Goal: Use online tool/utility: Utilize a website feature to perform a specific function

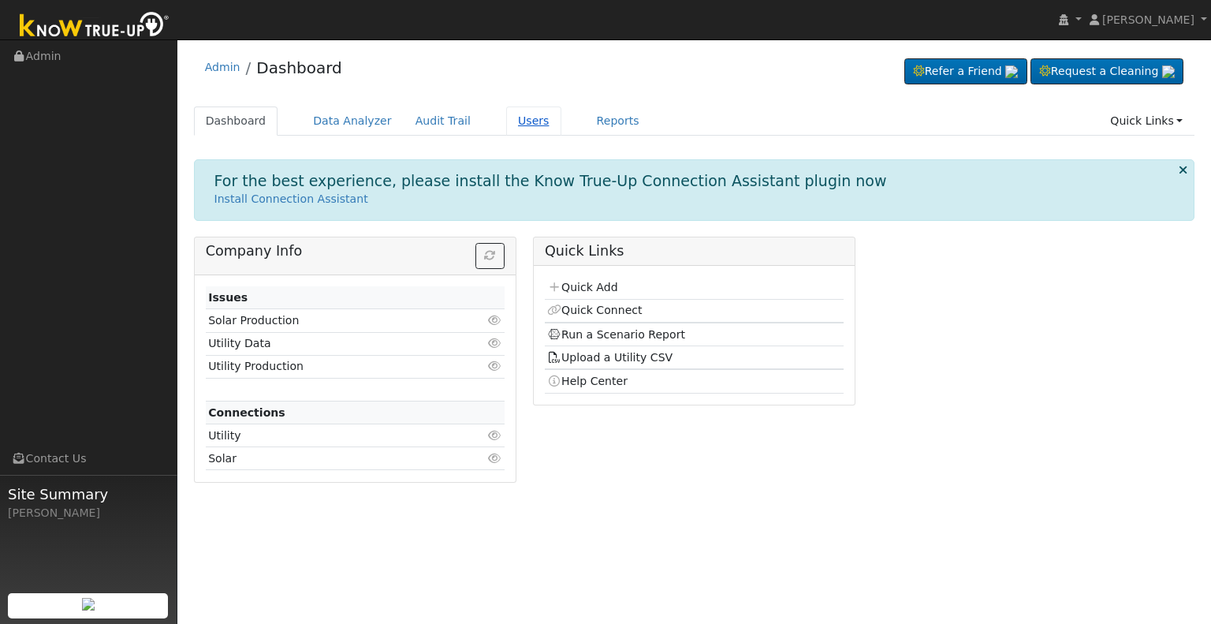
click at [506, 122] on link "Users" at bounding box center [533, 120] width 55 height 29
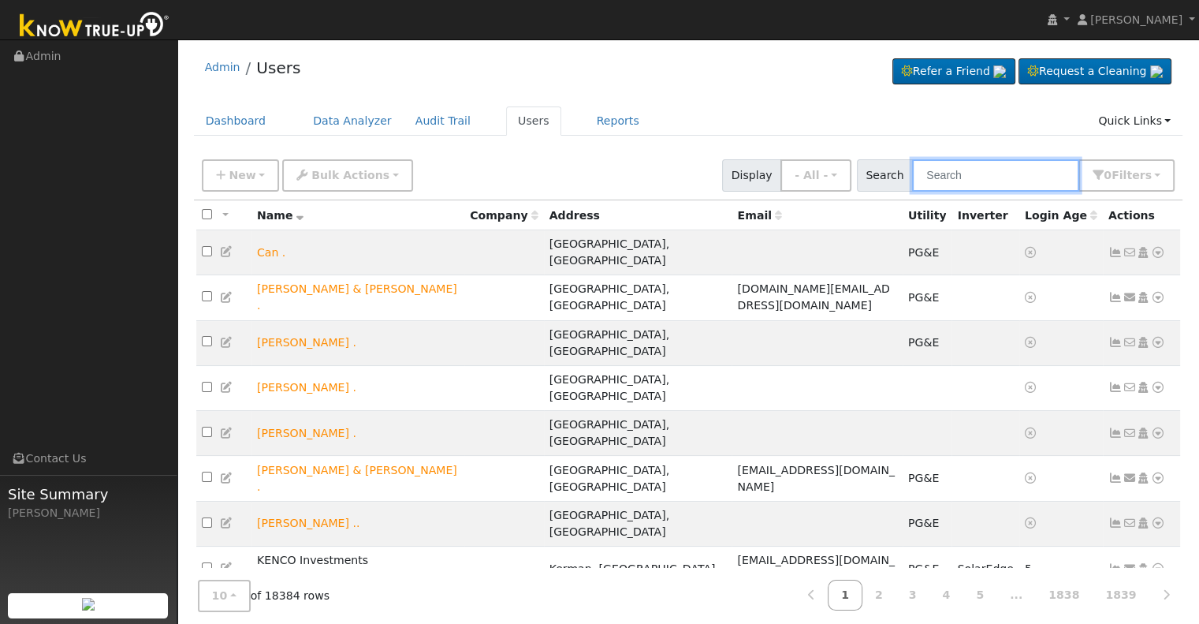
click at [958, 173] on input "text" at bounding box center [995, 175] width 167 height 32
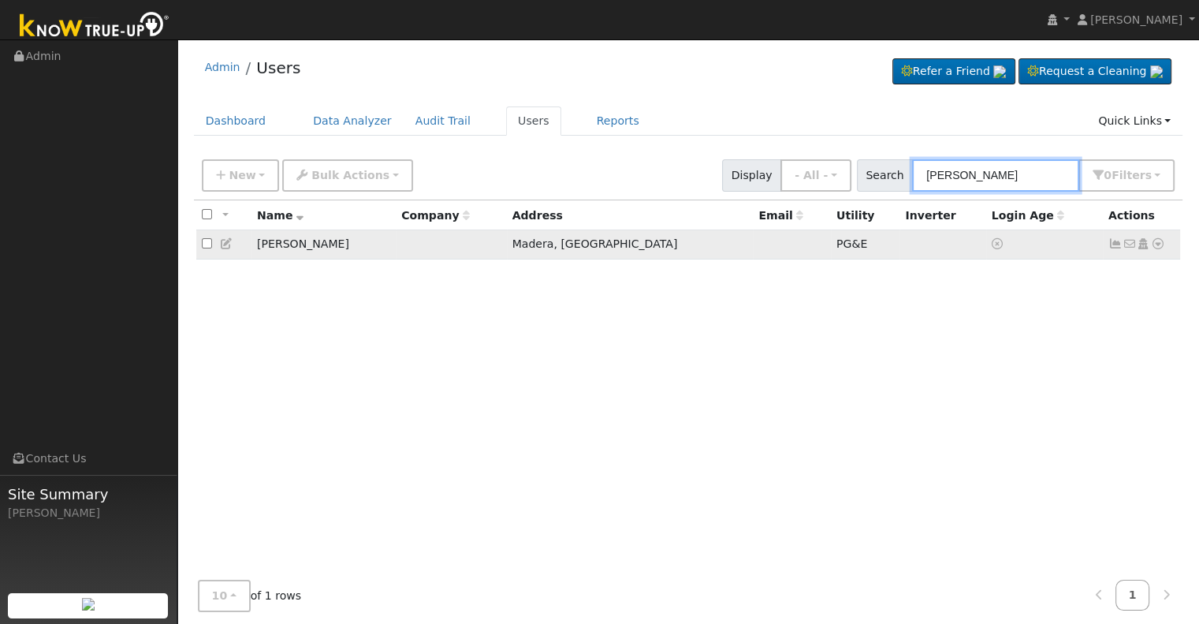
type input "corey miller"
click at [1157, 247] on icon at bounding box center [1158, 243] width 14 height 11
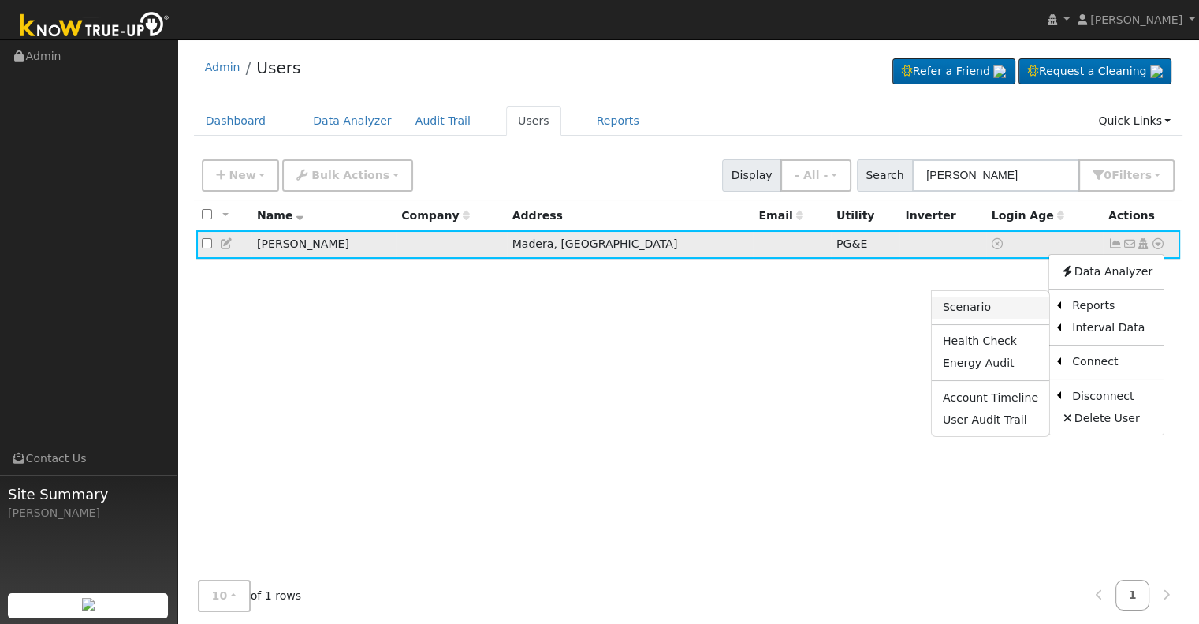
click at [990, 308] on link "Scenario" at bounding box center [990, 307] width 117 height 22
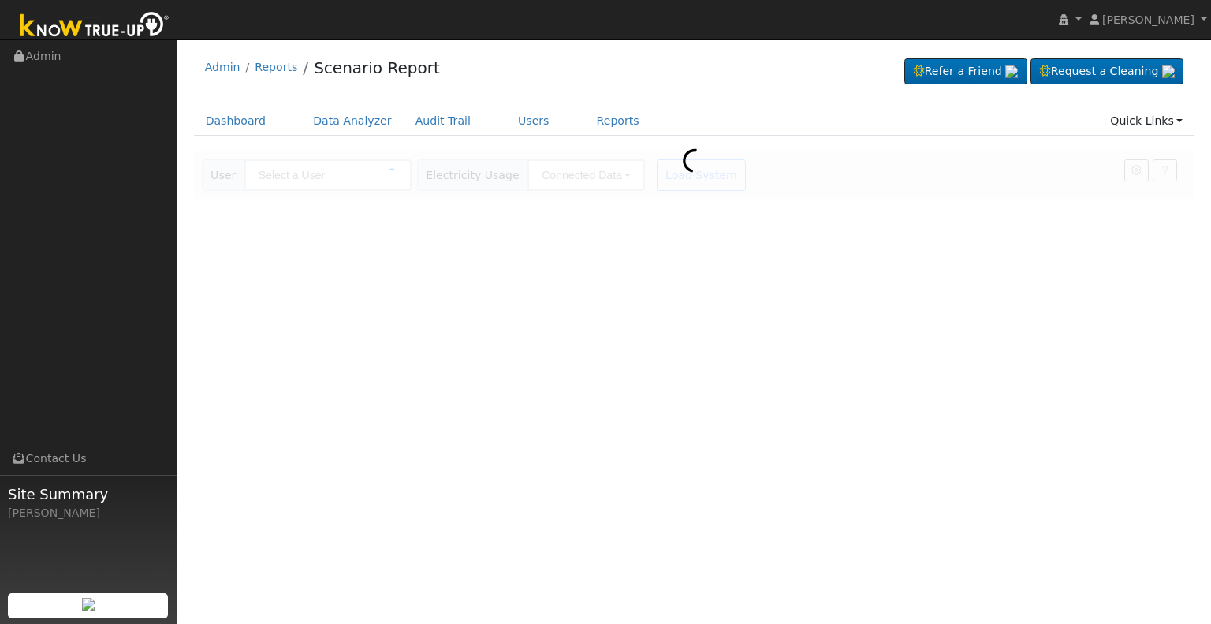
type input "[PERSON_NAME]"
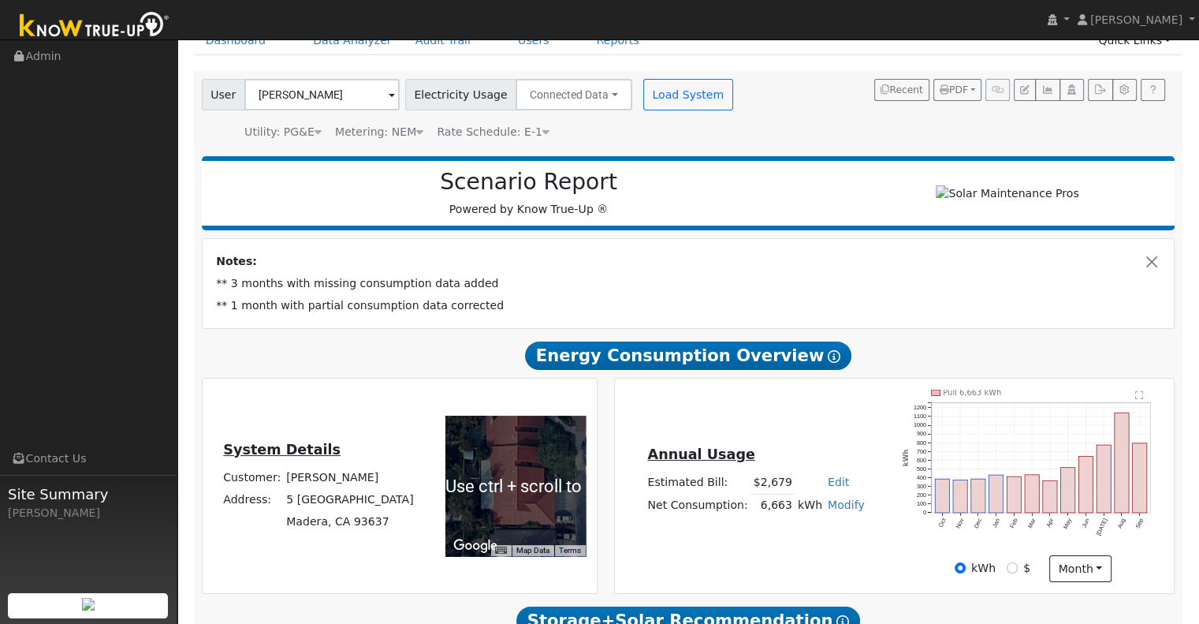
scroll to position [82, 0]
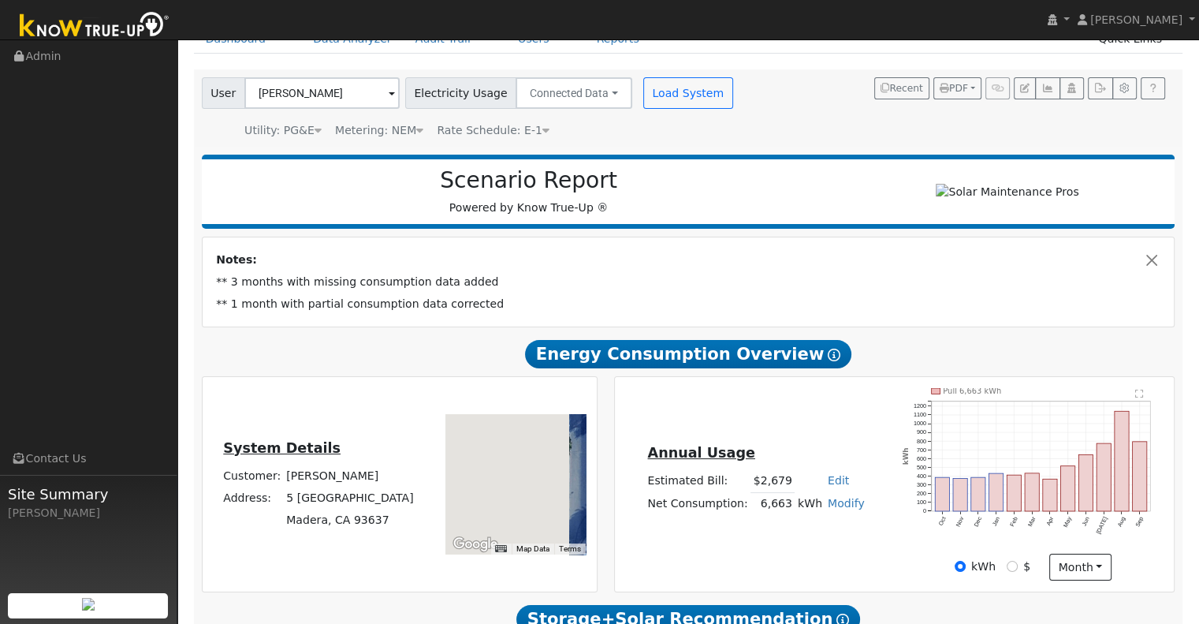
drag, startPoint x: 494, startPoint y: 457, endPoint x: 785, endPoint y: 554, distance: 306.9
click at [785, 554] on div "System Details Customer: [PERSON_NAME] Address: [STREET_ADDRESS] ← Move left → …" at bounding box center [688, 484] width 990 height 217
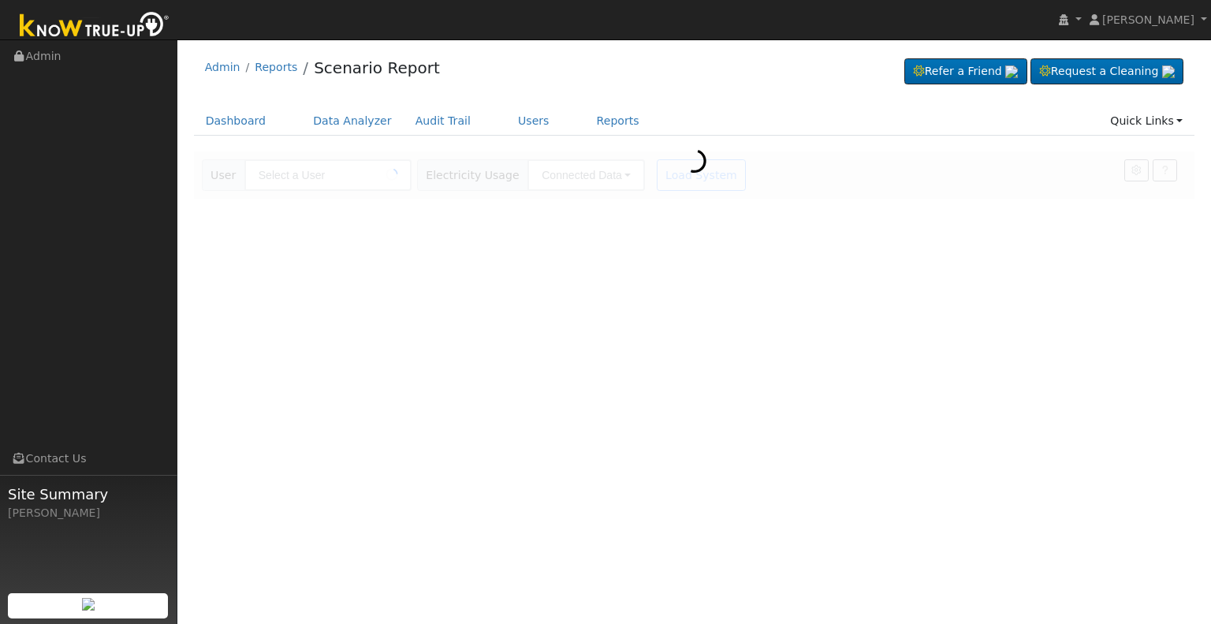
type input "[PERSON_NAME]"
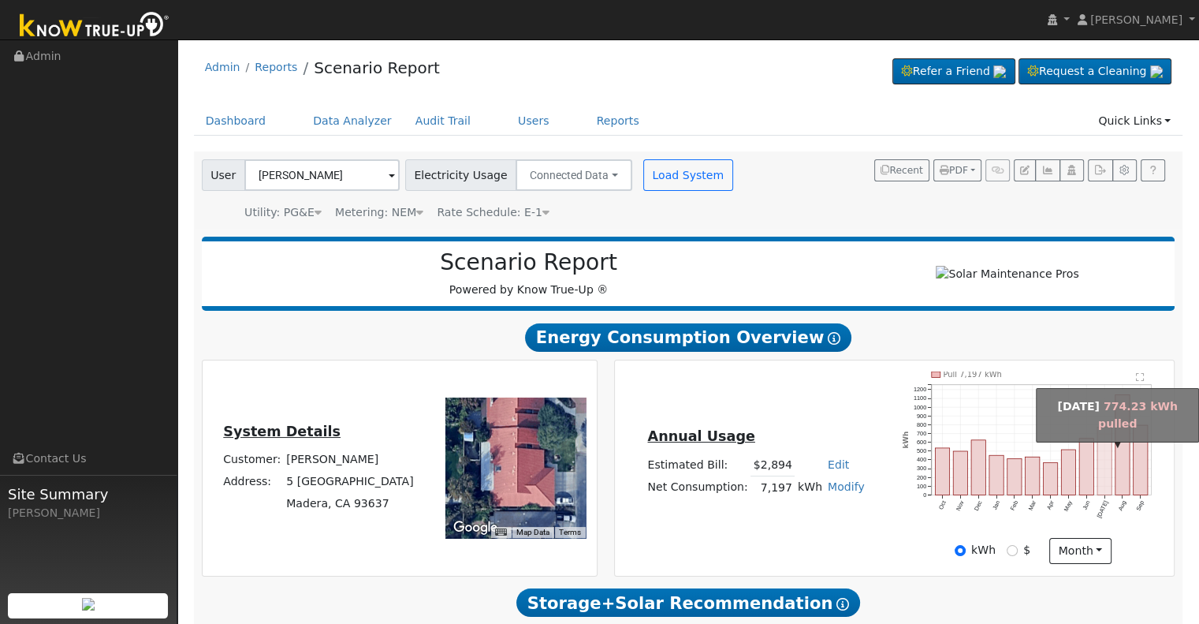
click at [1104, 472] on rect "onclick=""" at bounding box center [1105, 461] width 14 height 68
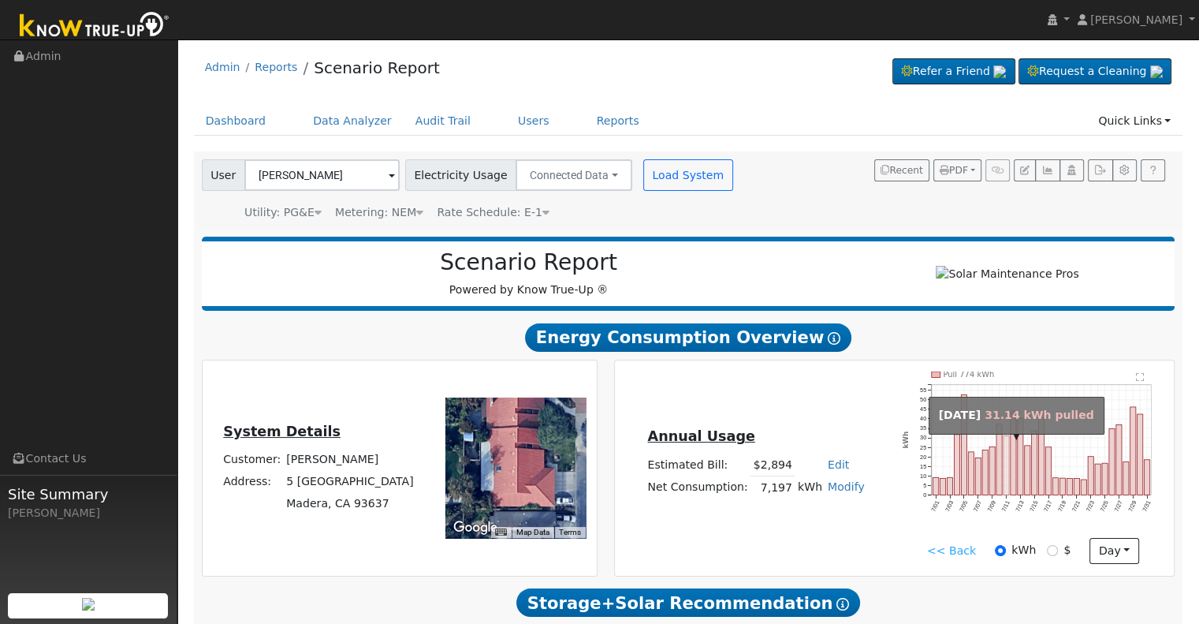
click at [1007, 489] on rect "onclick=""" at bounding box center [1007, 464] width 6 height 59
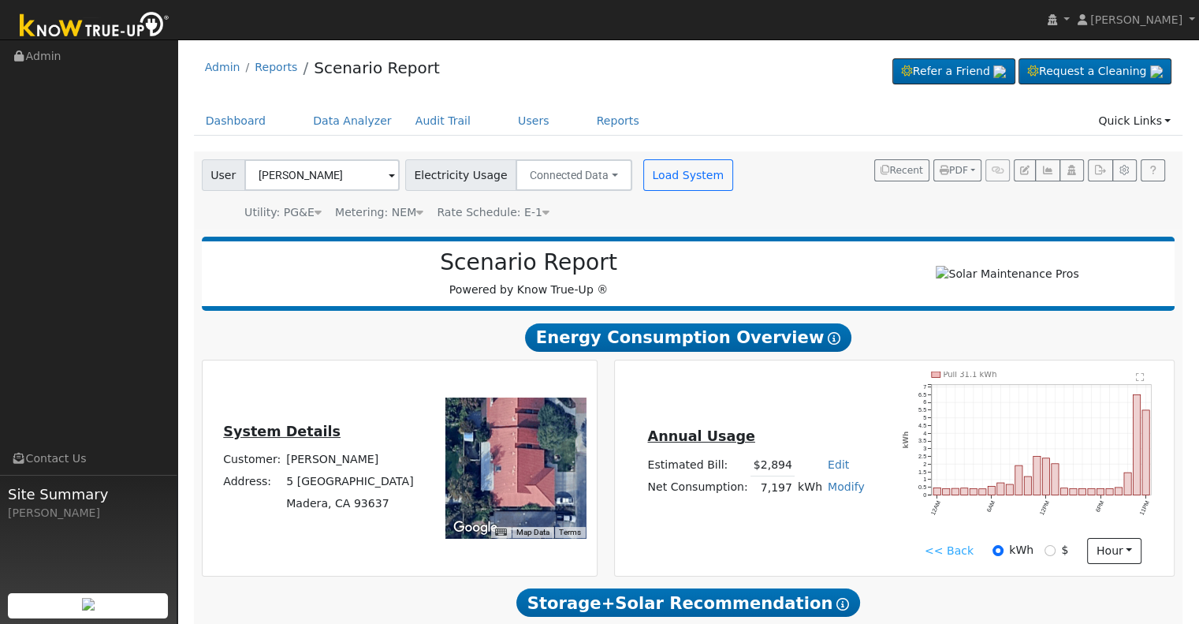
click at [934, 557] on link "<< Back" at bounding box center [949, 550] width 49 height 17
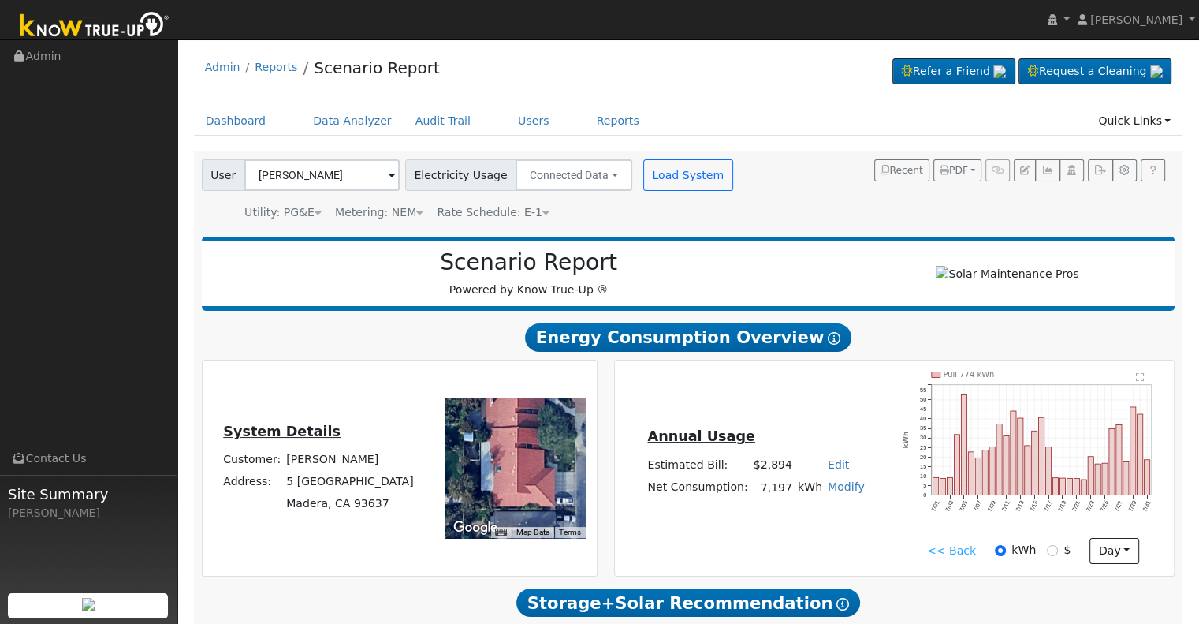
click at [949, 548] on link "<< Back" at bounding box center [951, 550] width 49 height 17
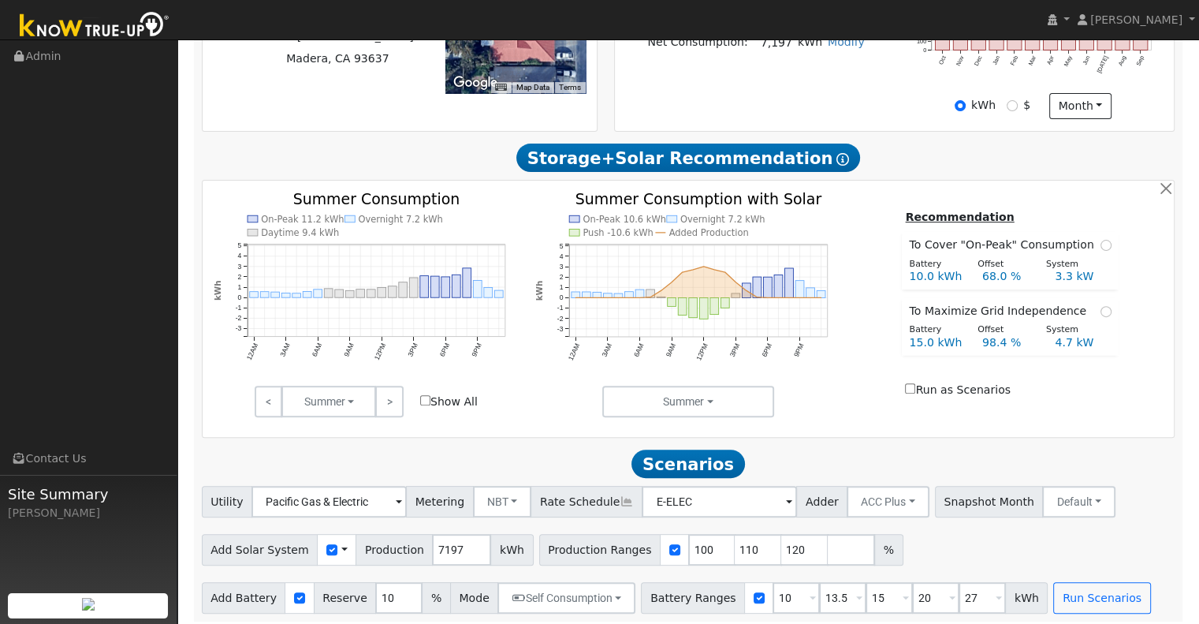
scroll to position [457, 0]
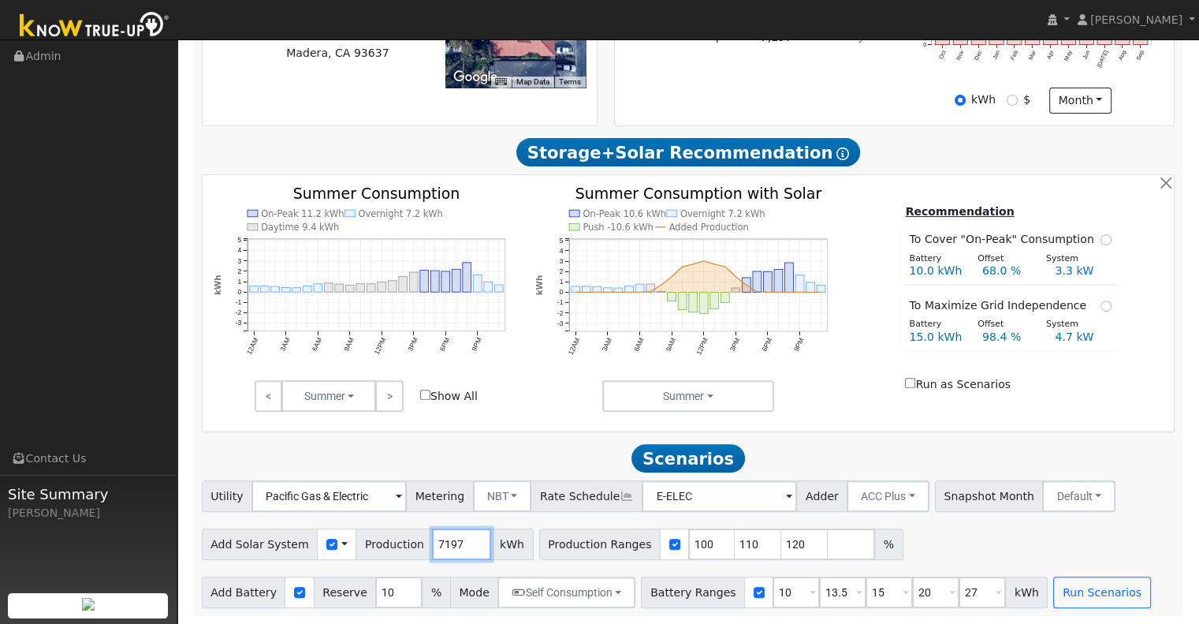
drag, startPoint x: 451, startPoint y: 539, endPoint x: 401, endPoint y: 547, distance: 50.3
click at [401, 547] on div "Add Solar System Use CSV Data Production 7197 kWh" at bounding box center [368, 544] width 332 height 32
type input "8764"
click at [781, 541] on input "120" at bounding box center [804, 544] width 47 height 32
type input "1"
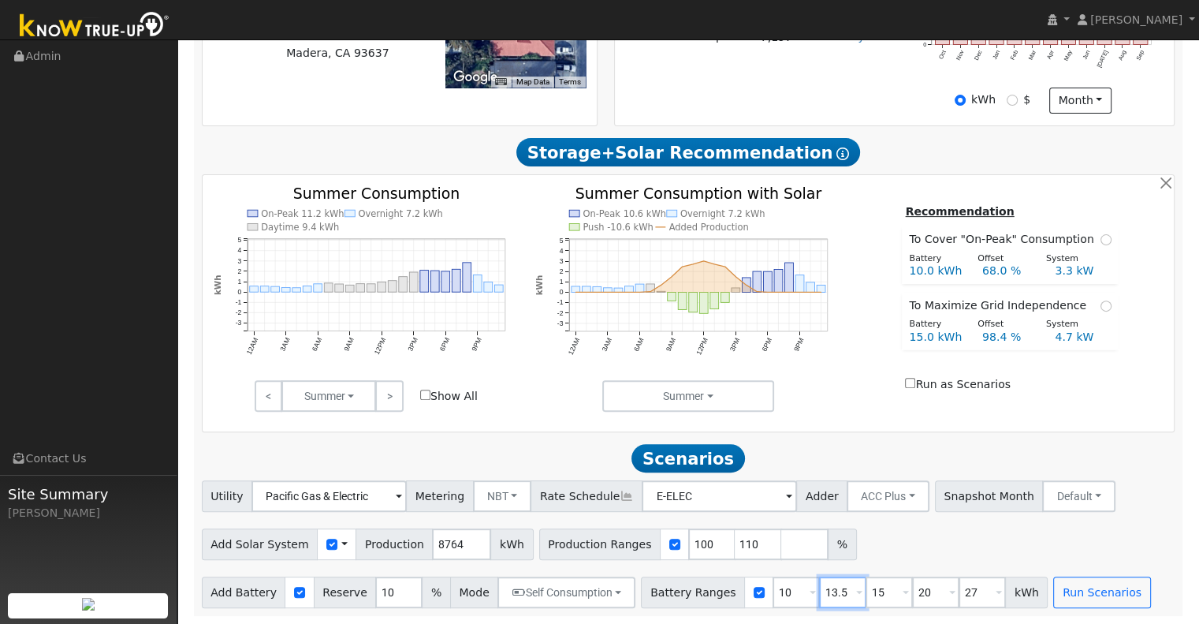
click at [824, 588] on input "13.5" at bounding box center [842, 592] width 47 height 32
type input "1"
type input "10"
click at [959, 589] on input "27" at bounding box center [982, 592] width 47 height 32
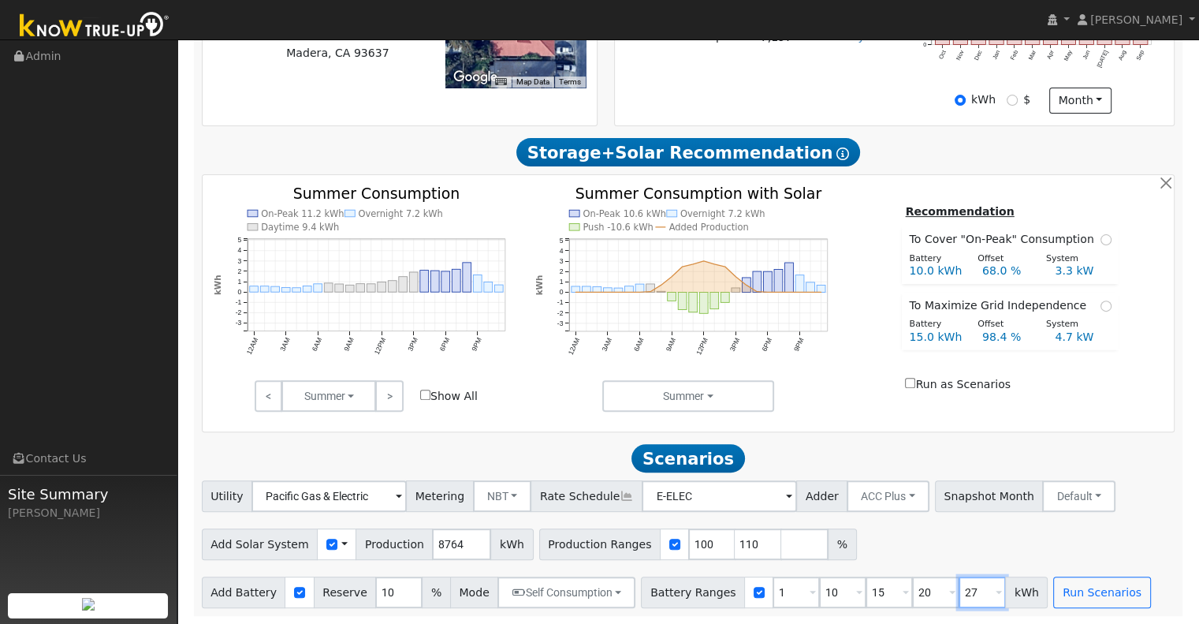
type input "2"
click at [1085, 588] on button "Run Scenarios" at bounding box center [1101, 592] width 97 height 32
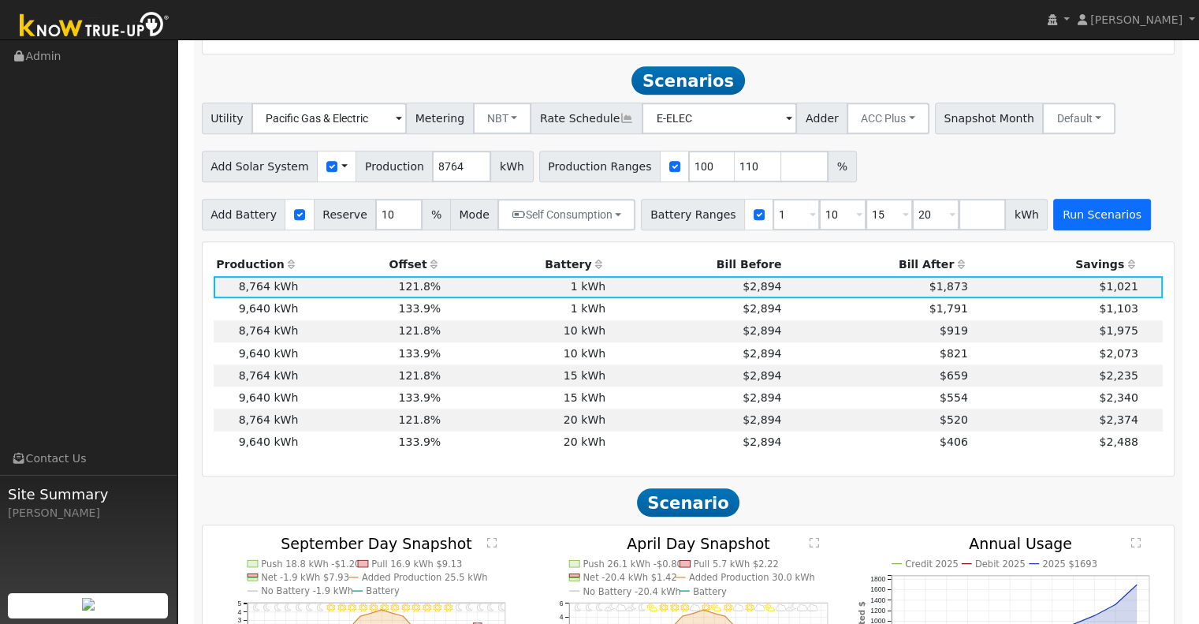
scroll to position [852, 0]
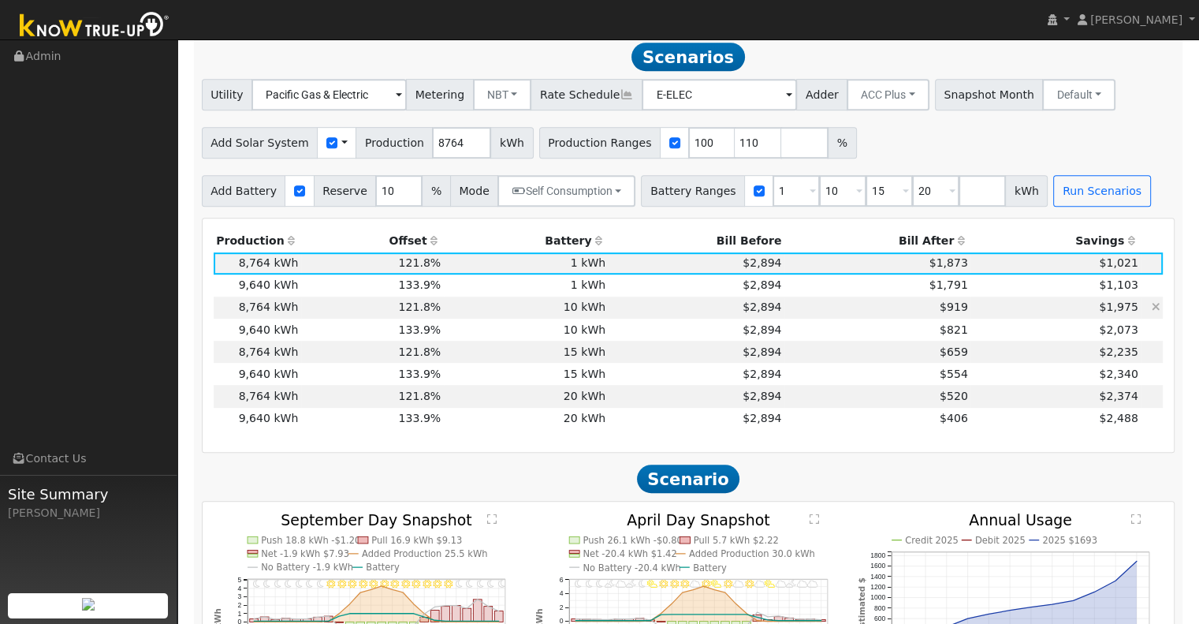
click at [651, 311] on td "$2,894" at bounding box center [697, 307] width 176 height 22
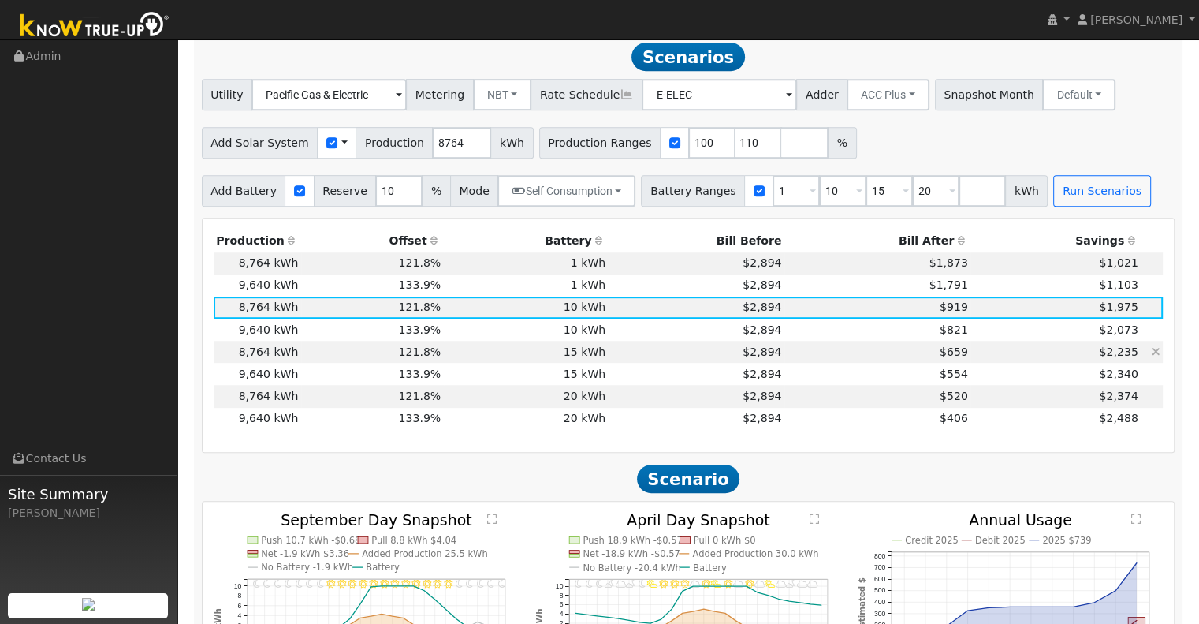
click at [650, 358] on td "$2,894" at bounding box center [697, 352] width 176 height 22
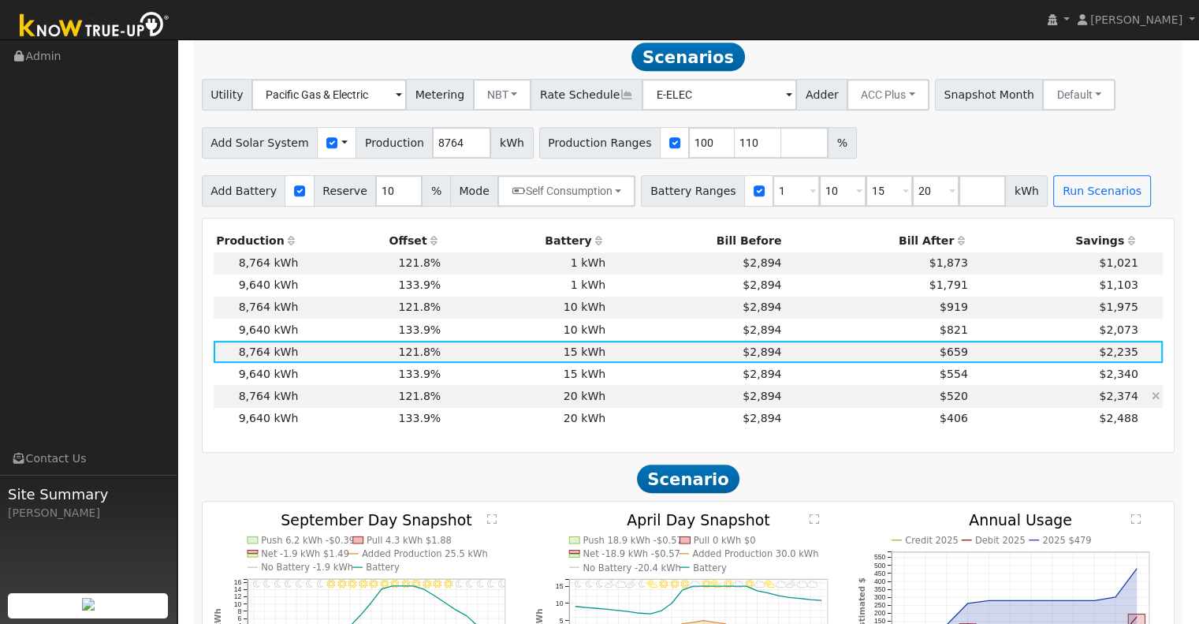
click at [492, 404] on td "20 kWh" at bounding box center [526, 396] width 165 height 22
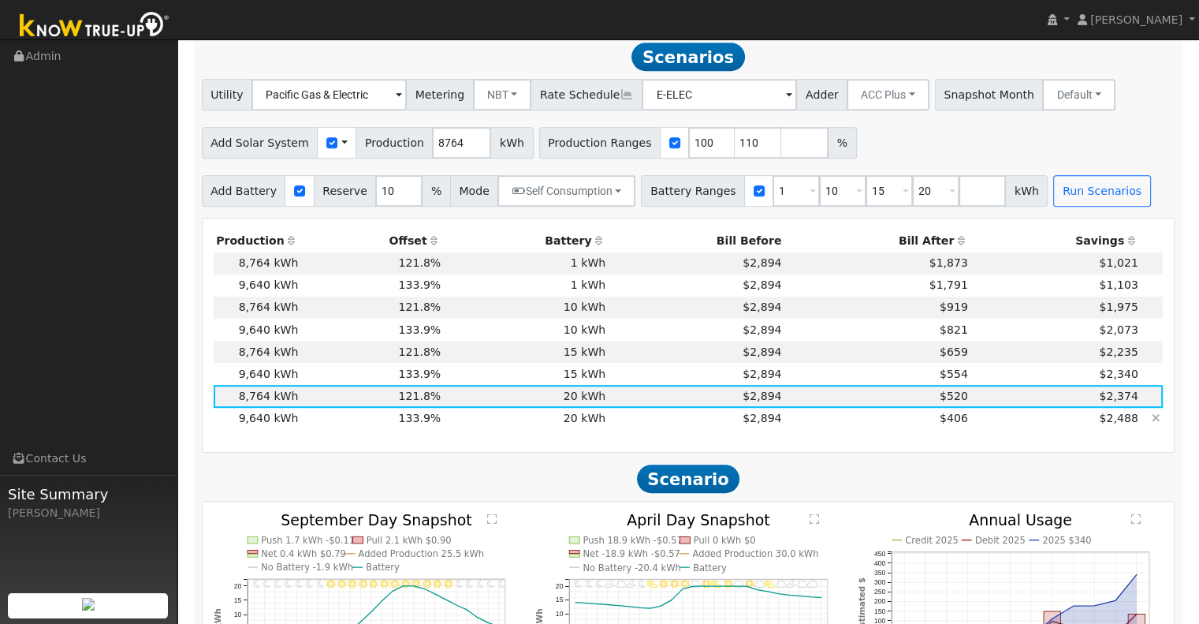
click at [485, 423] on td "20 kWh" at bounding box center [526, 419] width 165 height 22
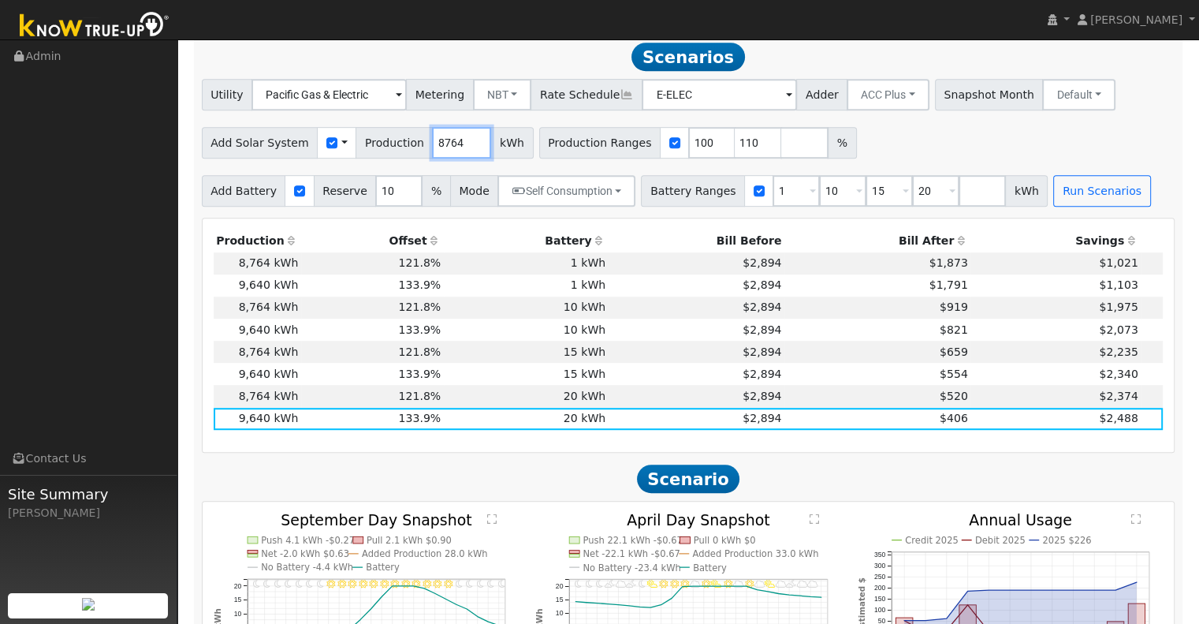
drag, startPoint x: 449, startPoint y: 144, endPoint x: 395, endPoint y: 148, distance: 53.8
click at [395, 148] on div "Add Solar System Use CSV Data Production 8764 kWh" at bounding box center [368, 143] width 332 height 32
type input "10103"
click at [773, 198] on input "1" at bounding box center [796, 191] width 47 height 32
type input "10"
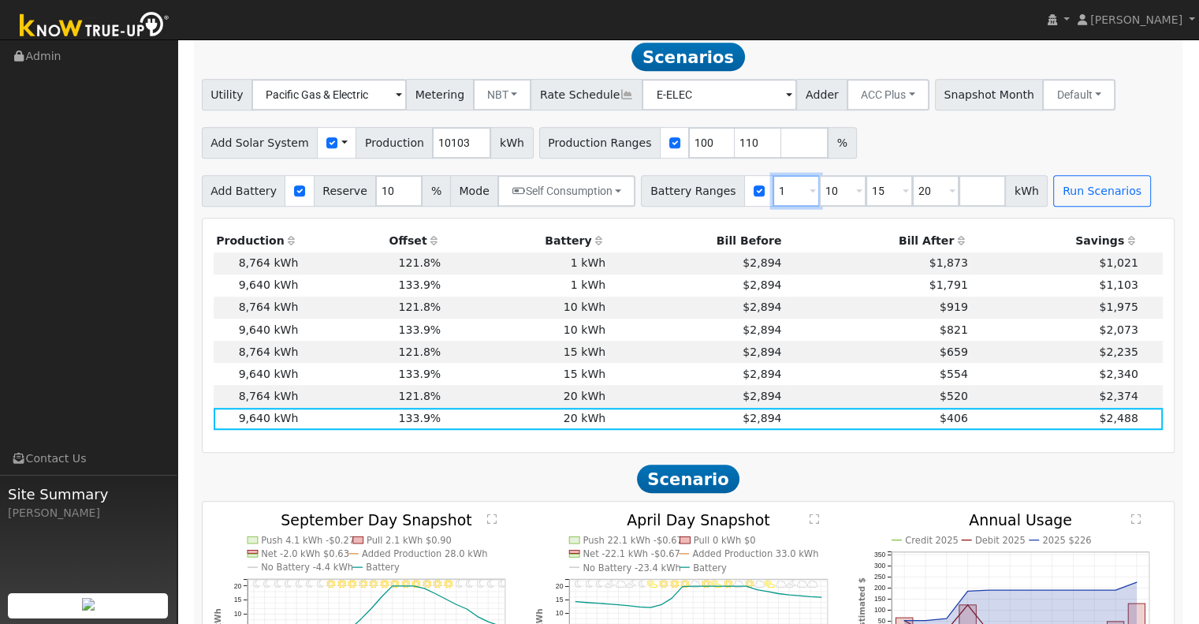
type input "15"
type input "20"
type input "10"
click at [735, 146] on input "110" at bounding box center [758, 143] width 47 height 32
type input "1"
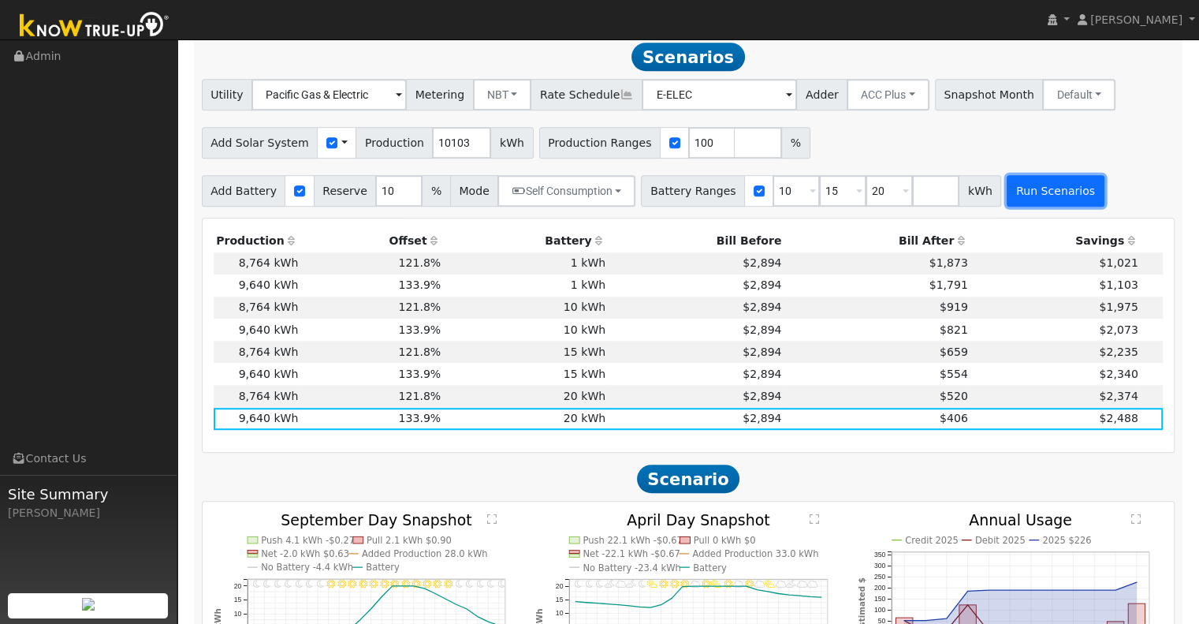
click at [1008, 195] on button "Run Scenarios" at bounding box center [1055, 191] width 97 height 32
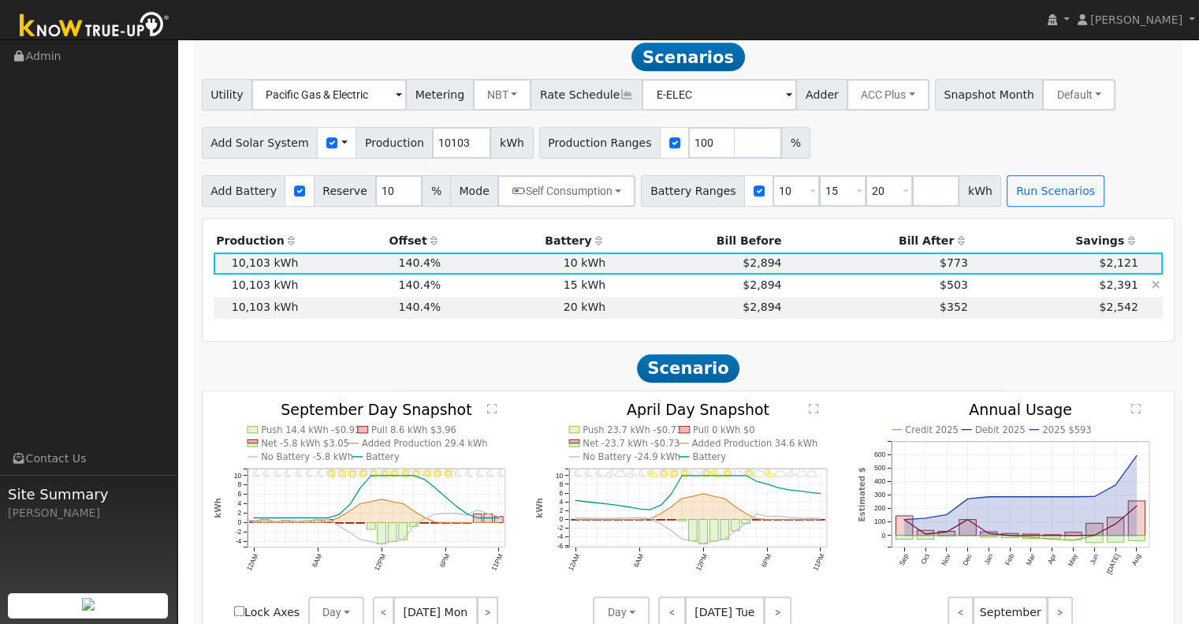
click at [983, 295] on td "$2,391" at bounding box center [1056, 285] width 170 height 22
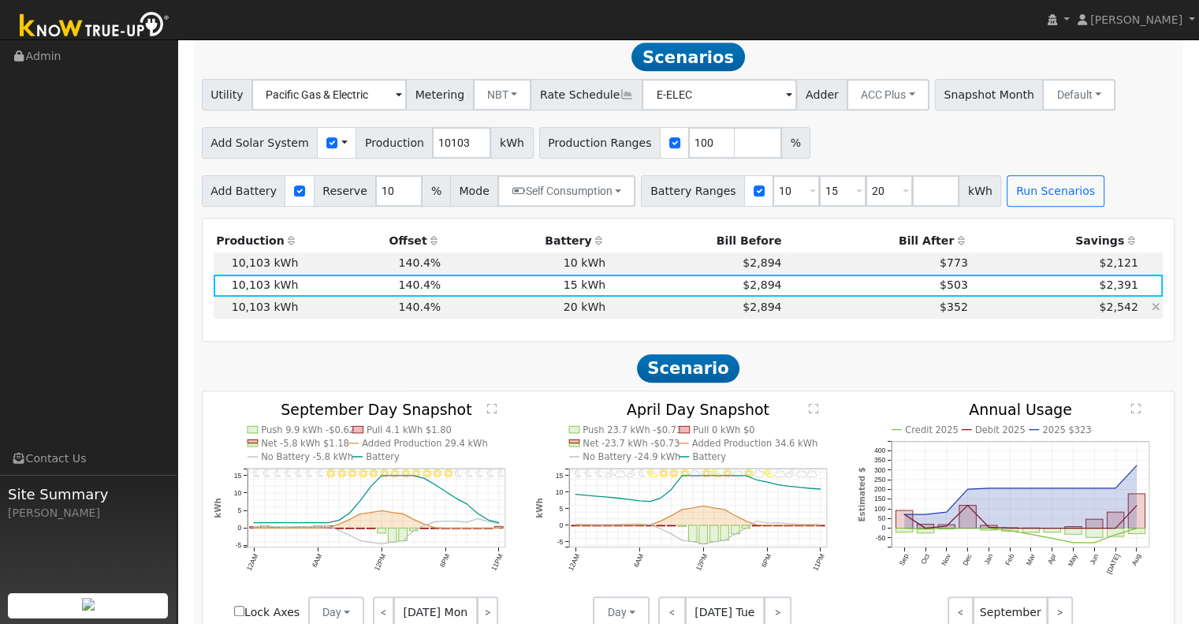
click at [971, 318] on td "$2,542" at bounding box center [1056, 307] width 170 height 22
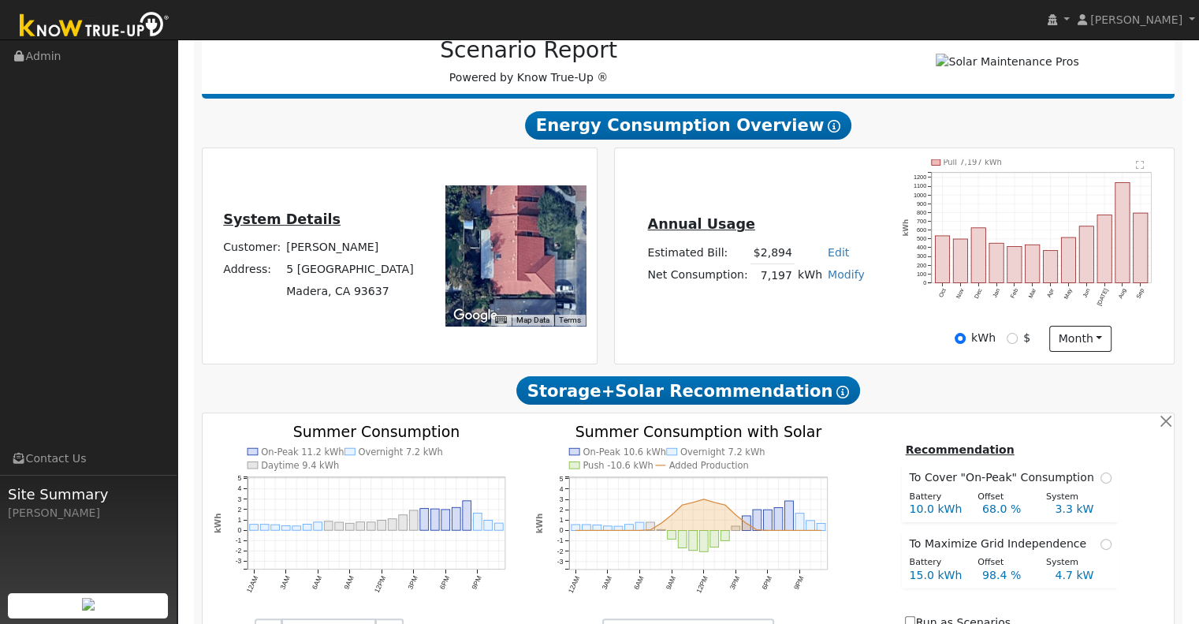
scroll to position [210, 0]
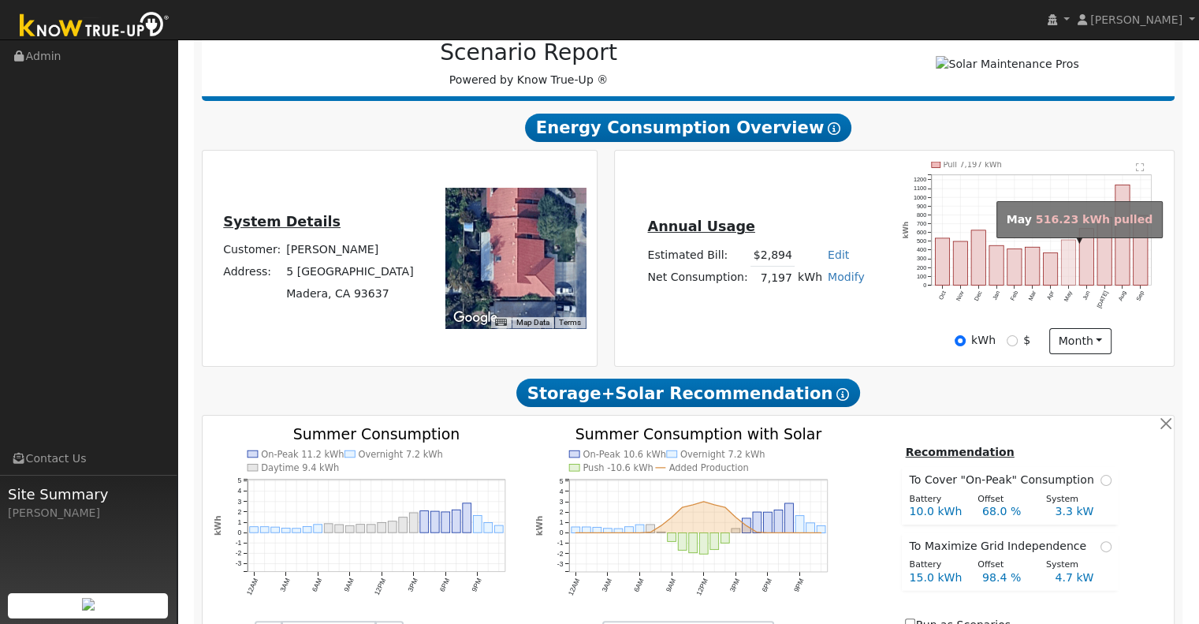
click at [1068, 263] on rect "onclick=""" at bounding box center [1068, 262] width 14 height 45
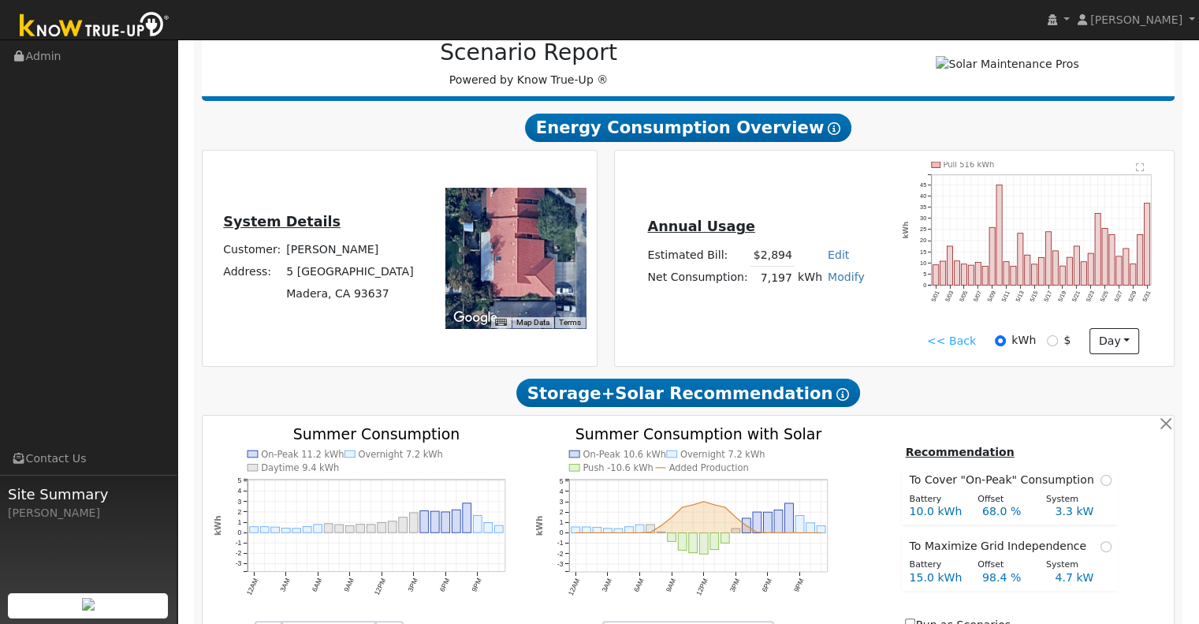
click at [1052, 261] on icon "Pull 516 kWh 5/01 5/03 5/05 5/07 5/09 5/11 5/13 5/15 5/17 5/19 5/21 5/23 5/25 5…" at bounding box center [1033, 244] width 260 height 165
click at [1050, 264] on rect "onclick=""" at bounding box center [1049, 259] width 6 height 54
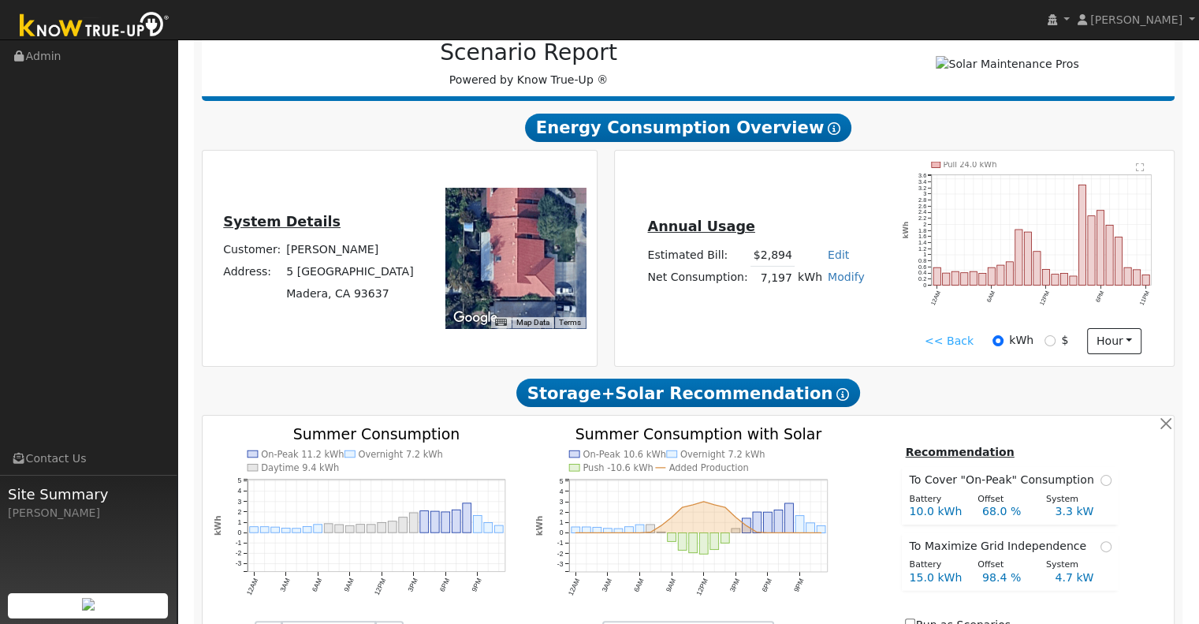
click at [942, 343] on link "<< Back" at bounding box center [949, 341] width 49 height 17
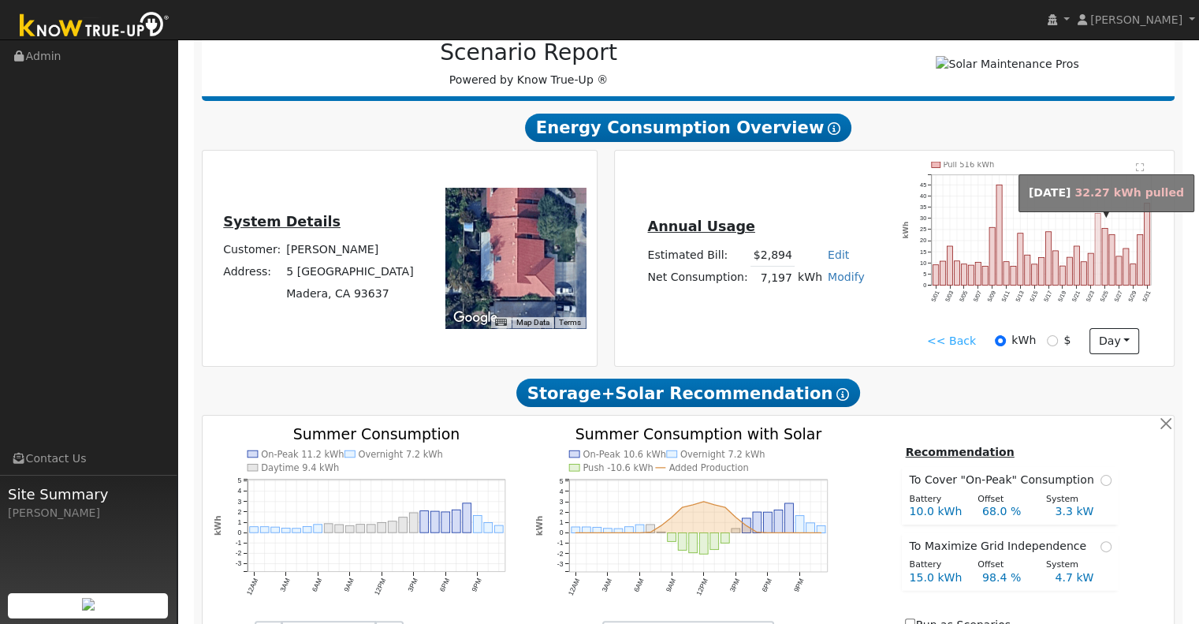
click at [1096, 266] on rect "onclick=""" at bounding box center [1098, 249] width 6 height 72
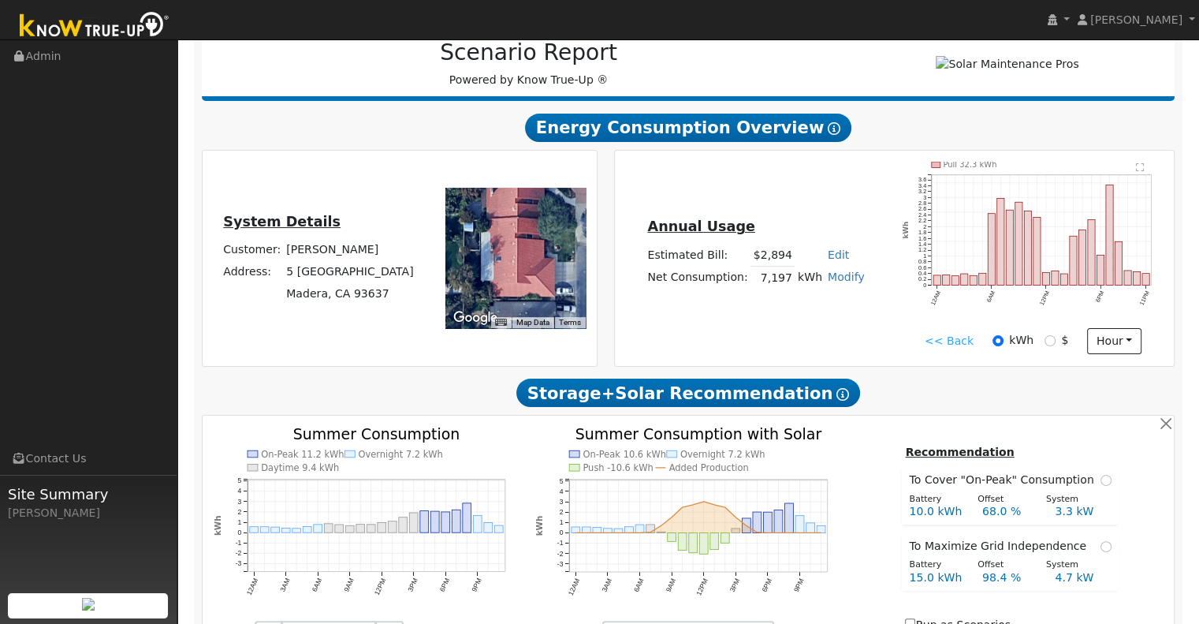
click at [937, 346] on link "<< Back" at bounding box center [949, 341] width 49 height 17
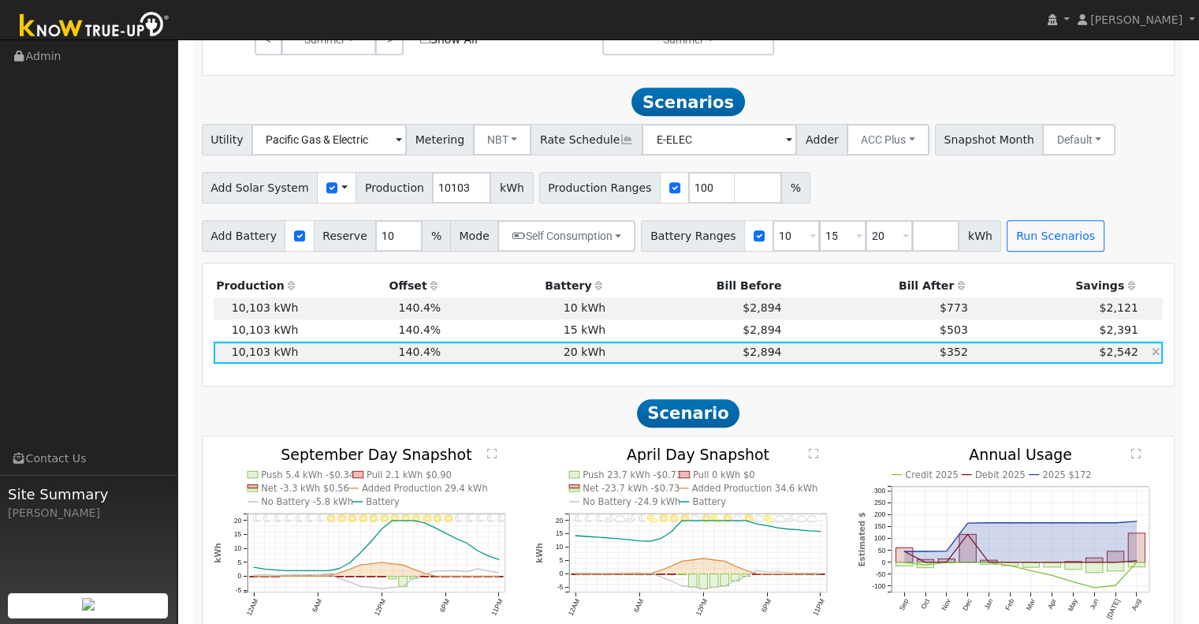
scroll to position [814, 0]
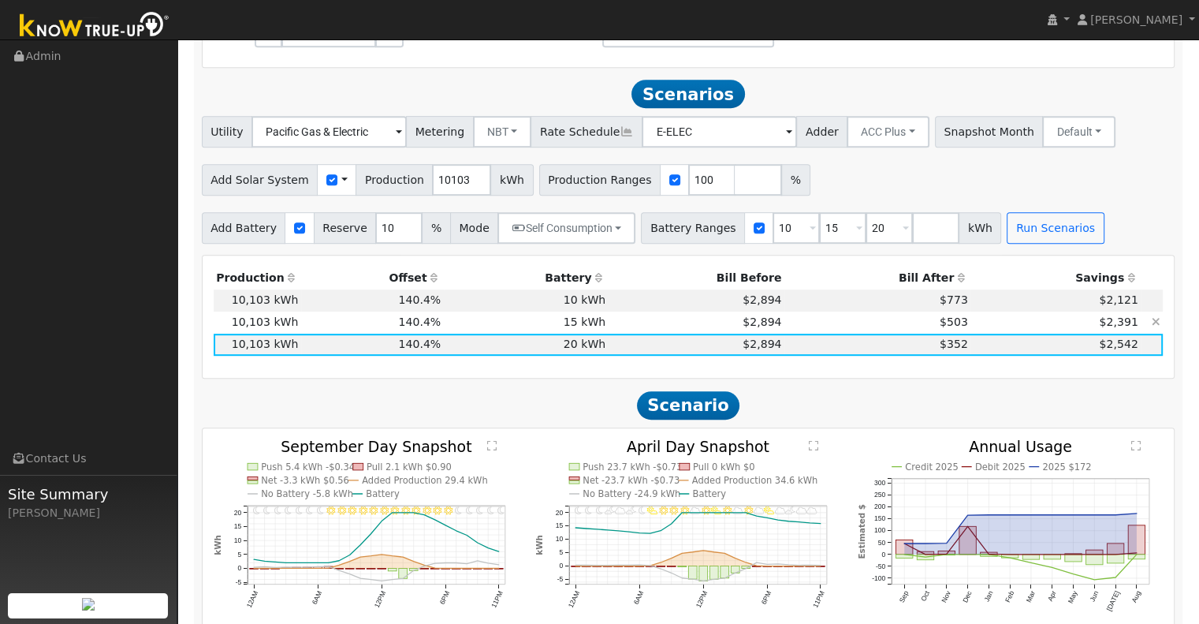
click at [830, 332] on td "$503" at bounding box center [878, 322] width 186 height 22
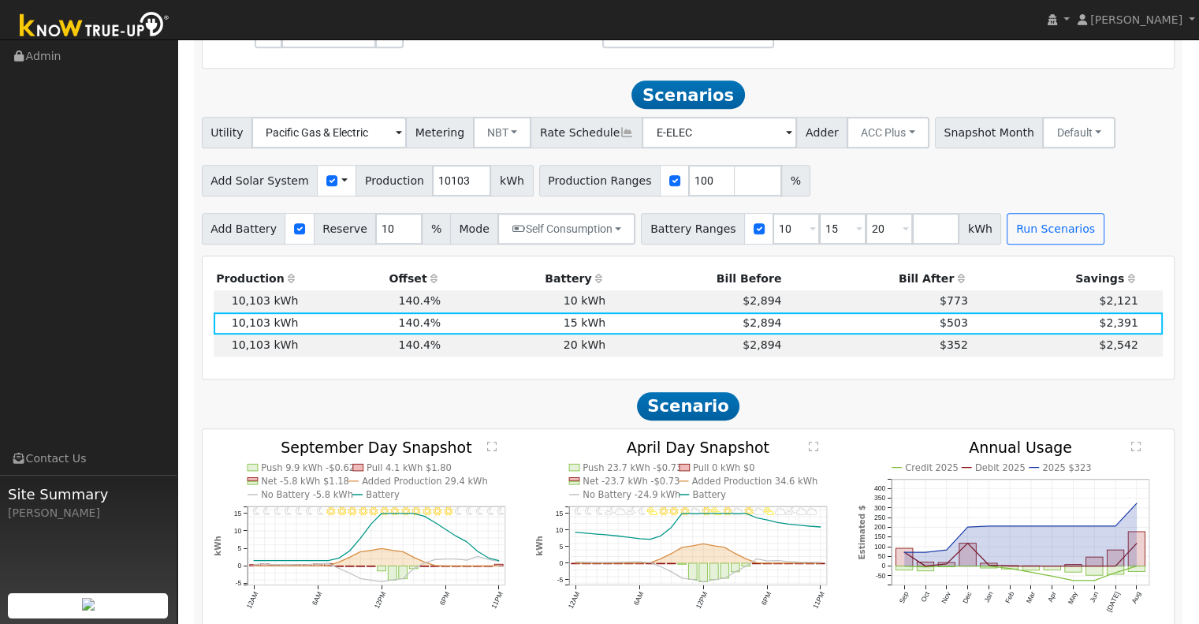
scroll to position [867, 0]
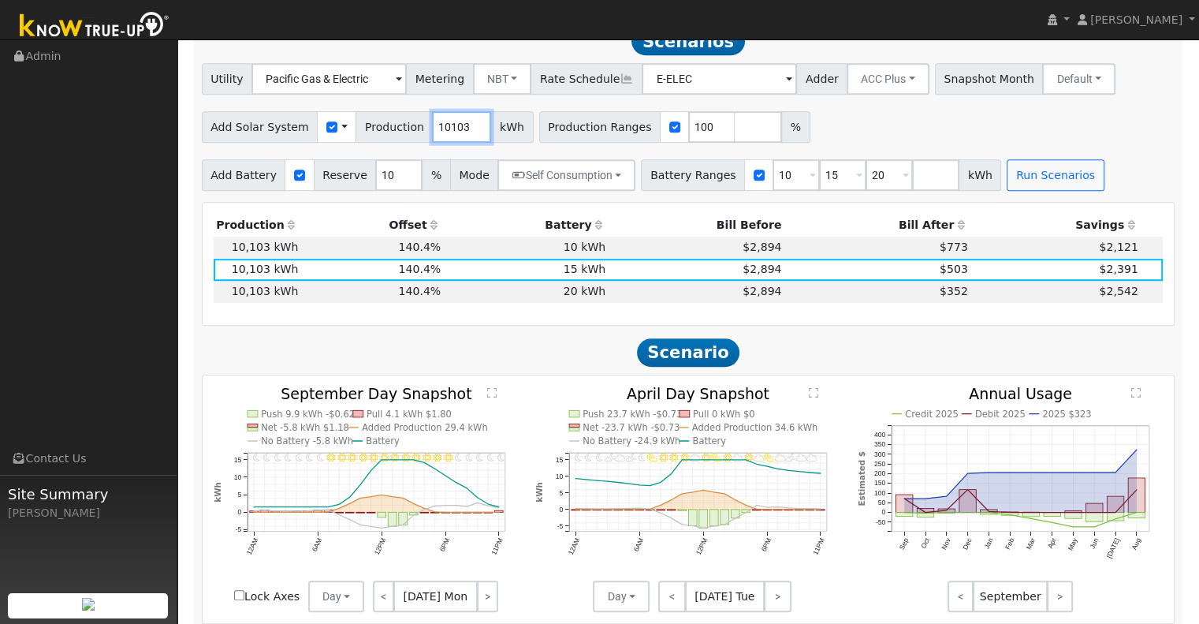
drag, startPoint x: 451, startPoint y: 132, endPoint x: 388, endPoint y: 136, distance: 63.2
click at [388, 136] on div "Add Solar System Use CSV Data Production 10103 kWh" at bounding box center [368, 127] width 332 height 32
type input "7110"
click at [1009, 176] on button "Run Scenarios" at bounding box center [1055, 175] width 97 height 32
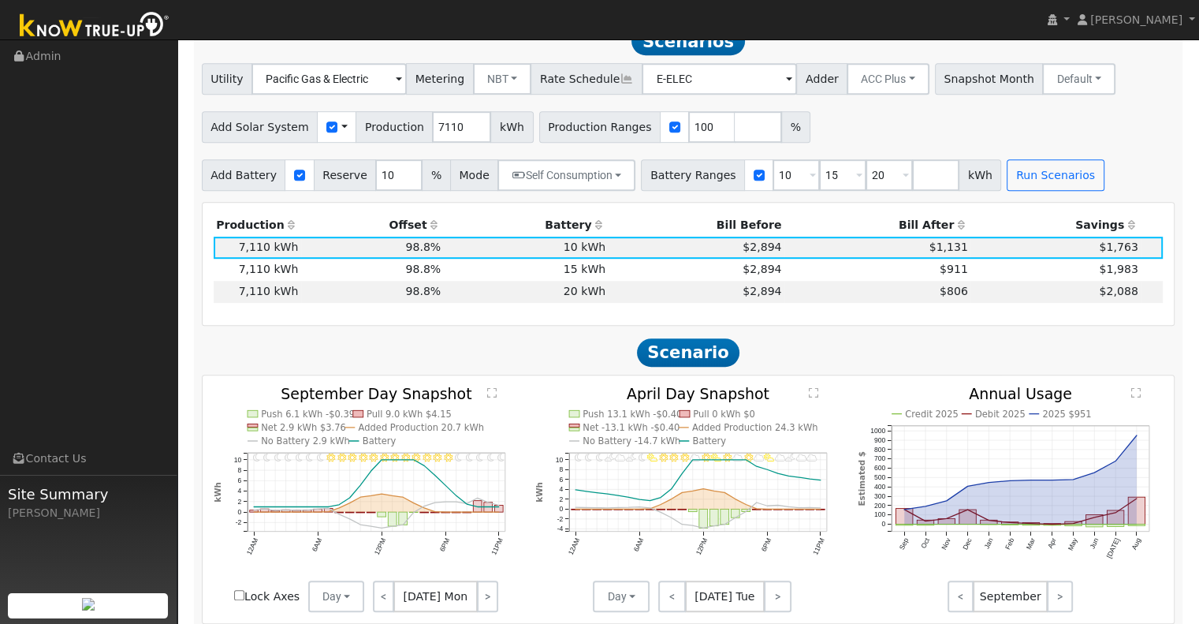
scroll to position [852, 0]
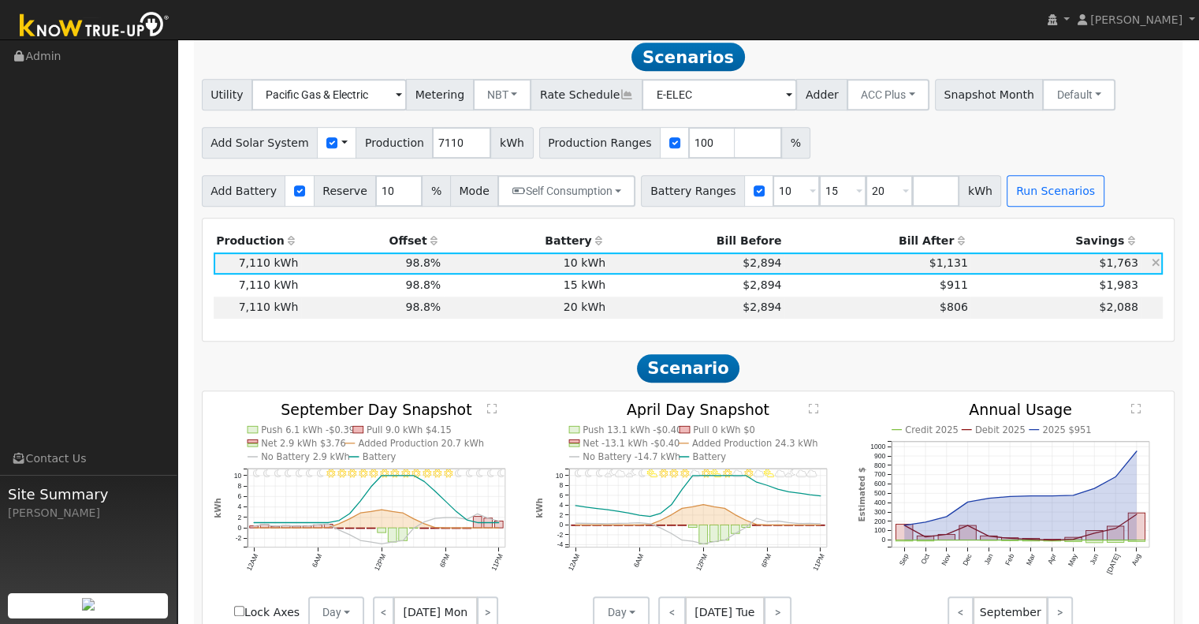
click at [645, 265] on td "$2,894" at bounding box center [697, 263] width 176 height 22
click at [971, 318] on td "$2,088" at bounding box center [1056, 307] width 170 height 22
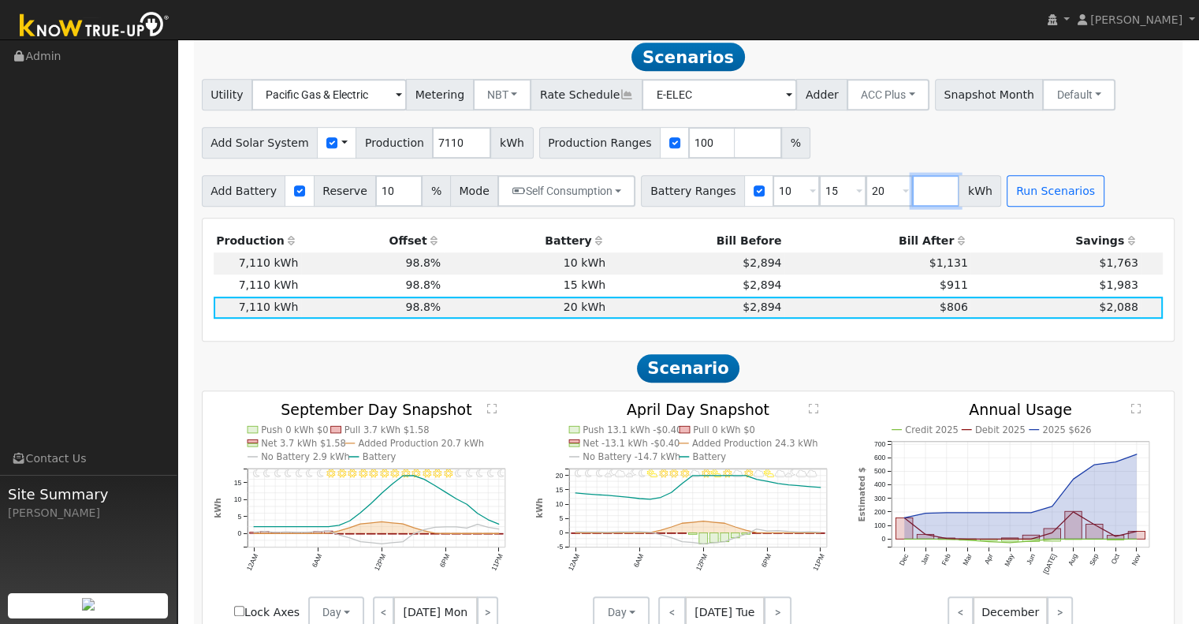
click at [912, 201] on input "number" at bounding box center [935, 191] width 47 height 32
type input "27"
click at [1061, 199] on button "Run Scenarios" at bounding box center [1101, 191] width 97 height 32
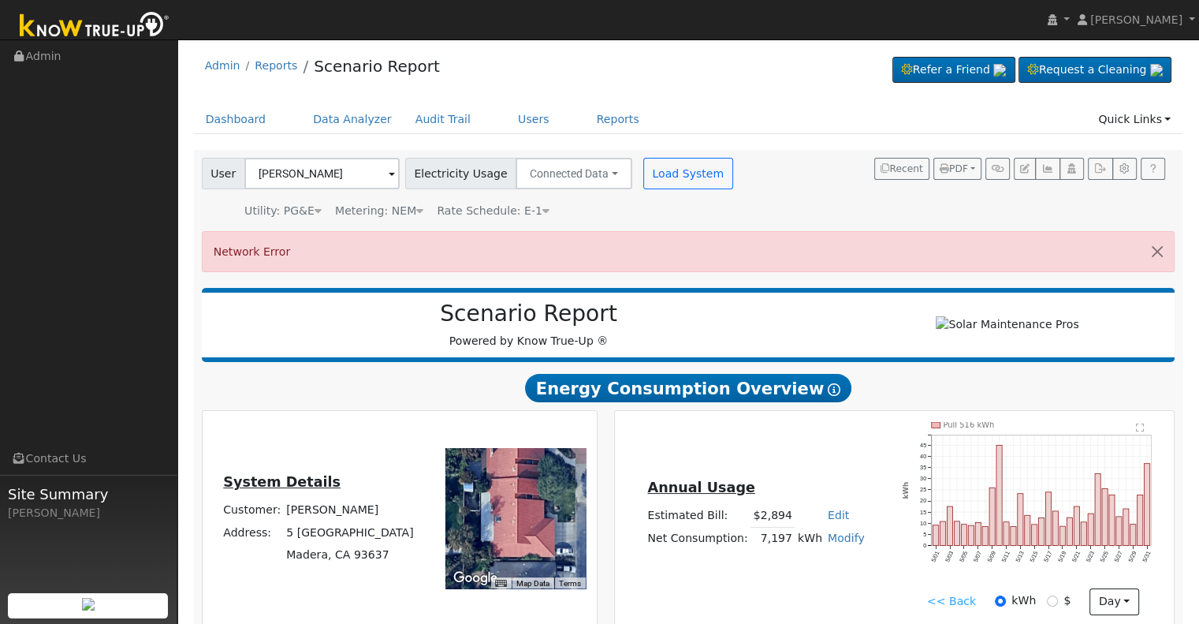
scroll to position [0, 0]
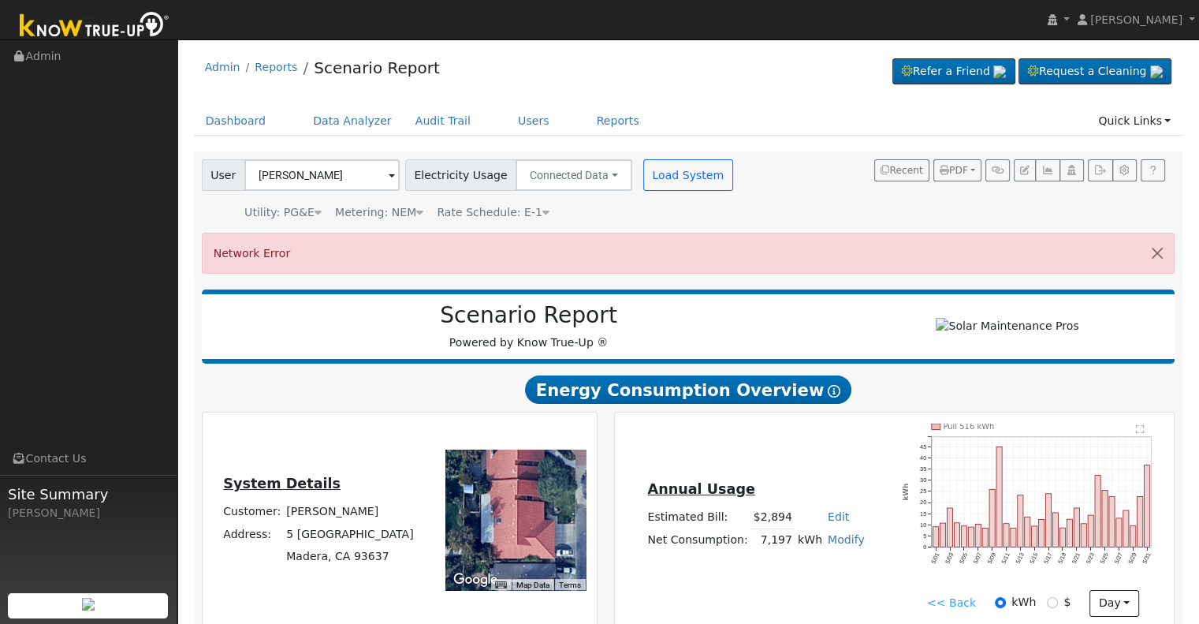
click at [844, 317] on div "Scenario Report Powered by Know True-Up ®" at bounding box center [529, 326] width 639 height 49
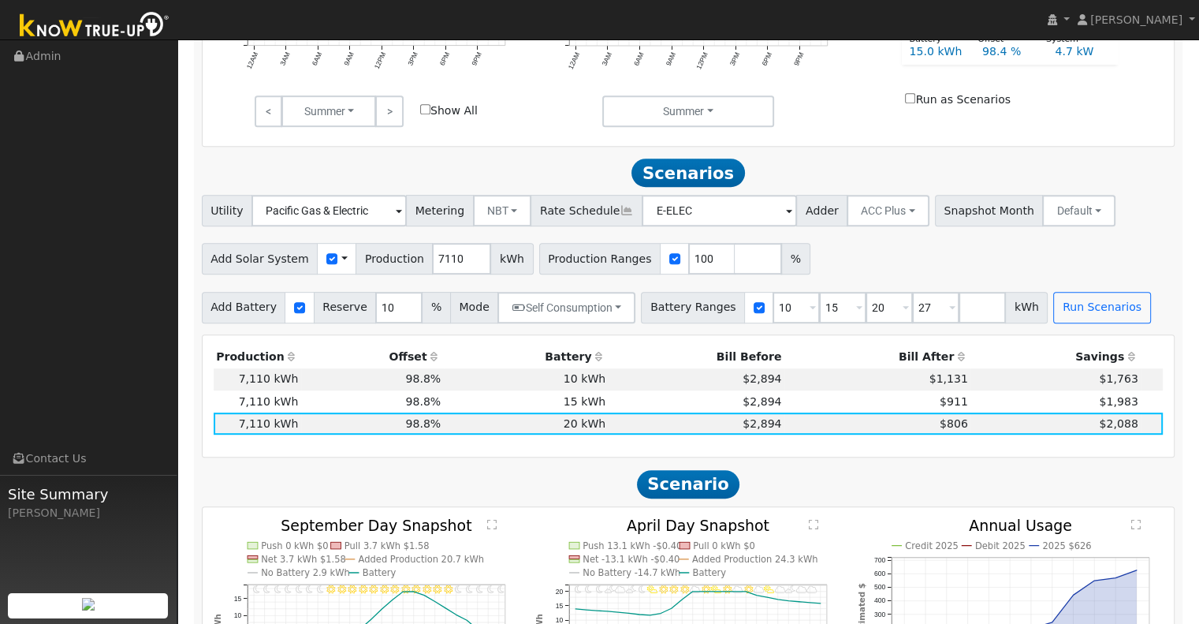
scroll to position [788, 0]
click at [1056, 304] on button "Run Scenarios" at bounding box center [1101, 307] width 97 height 32
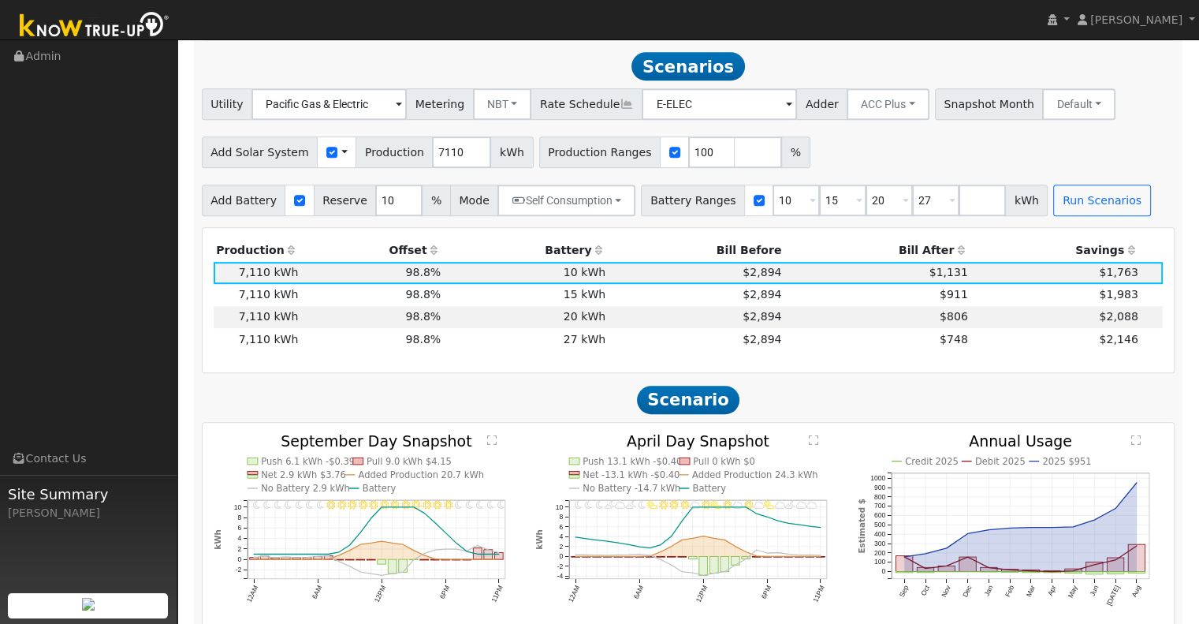
scroll to position [852, 0]
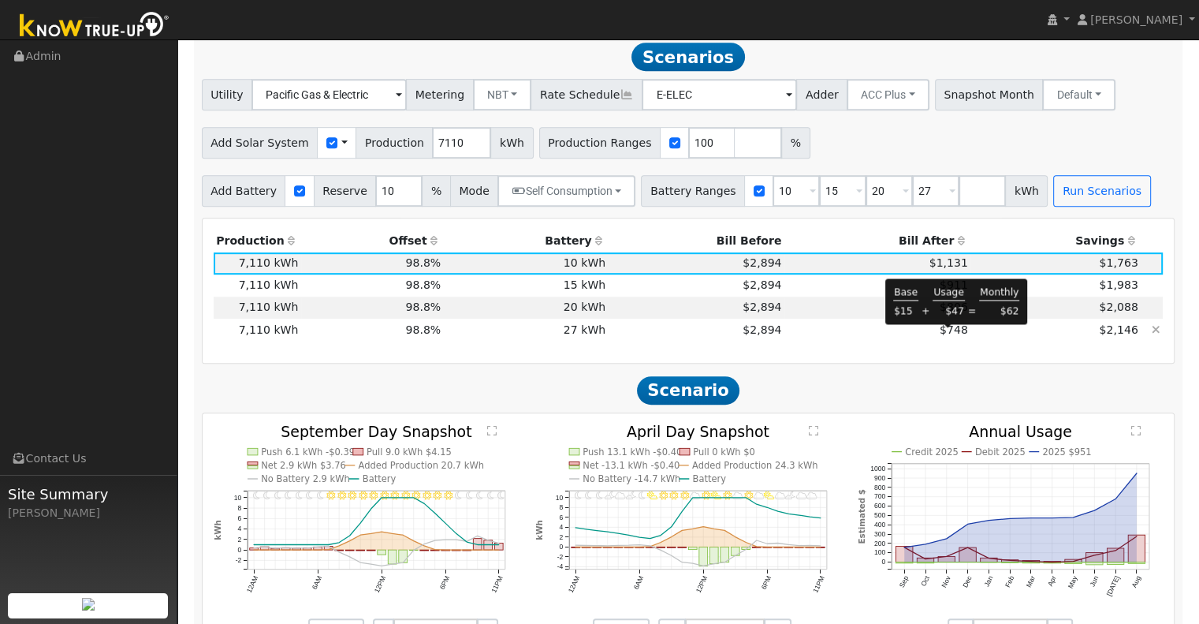
click at [958, 336] on span "$748" at bounding box center [954, 329] width 28 height 13
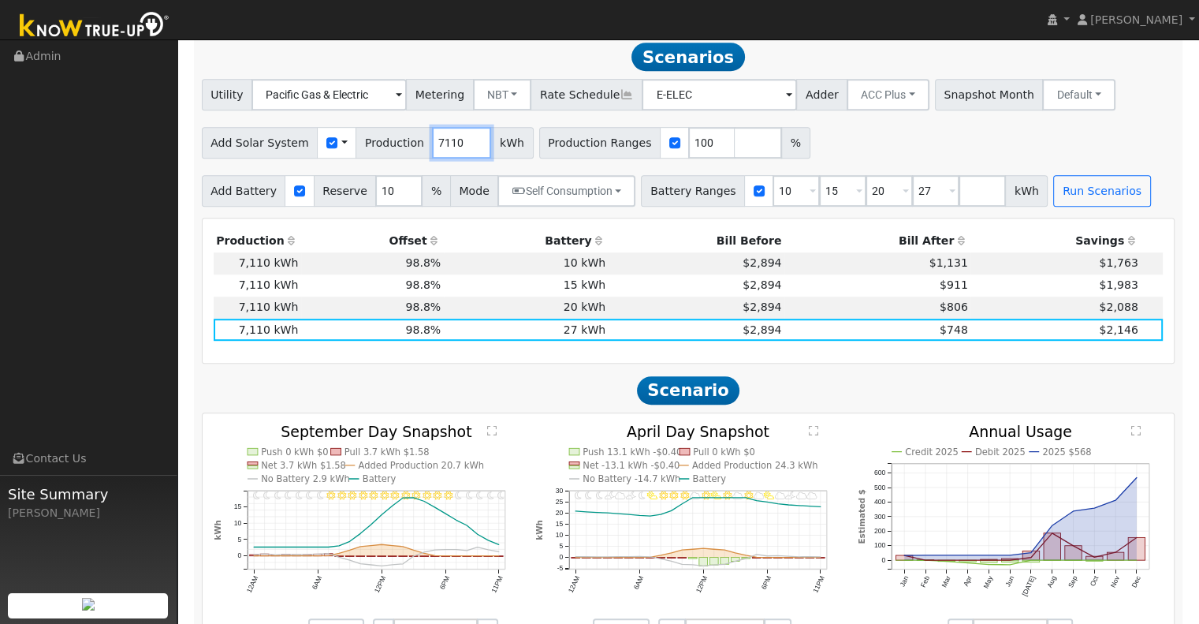
drag, startPoint x: 450, startPoint y: 148, endPoint x: 410, endPoint y: 151, distance: 40.3
click at [410, 151] on div "Add Solar System Use CSV Data Production 7110 kWh" at bounding box center [368, 143] width 332 height 32
type input "10103"
click at [773, 195] on input "10" at bounding box center [796, 191] width 47 height 32
type input "15"
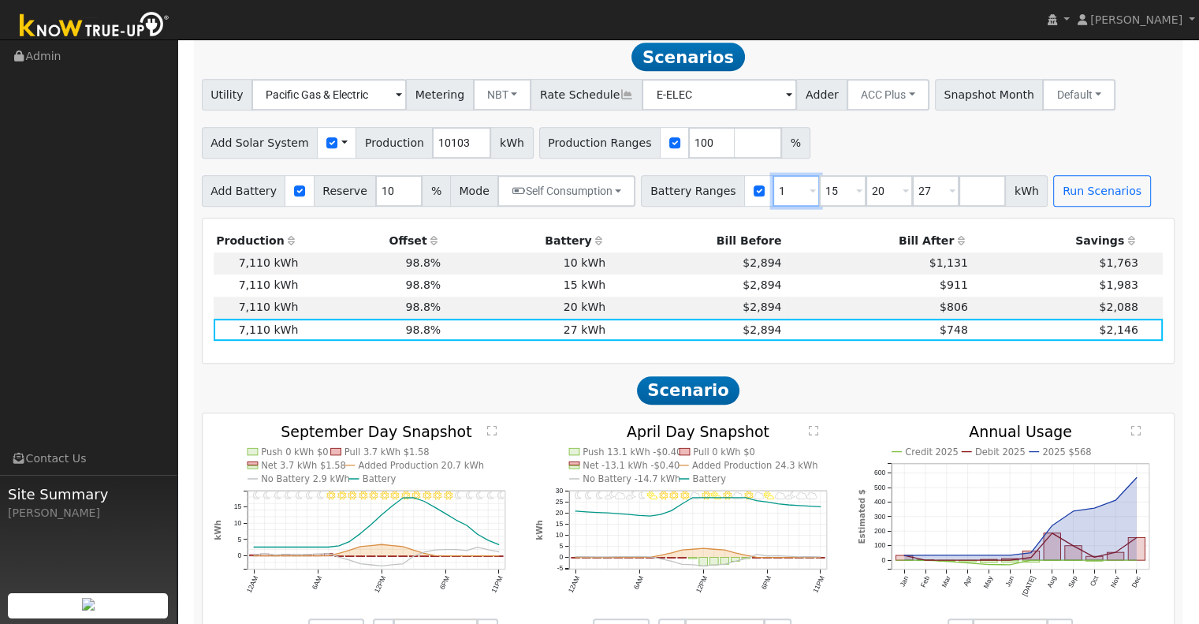
type input "20"
type input "27"
type input "20"
type input "27"
type input "20"
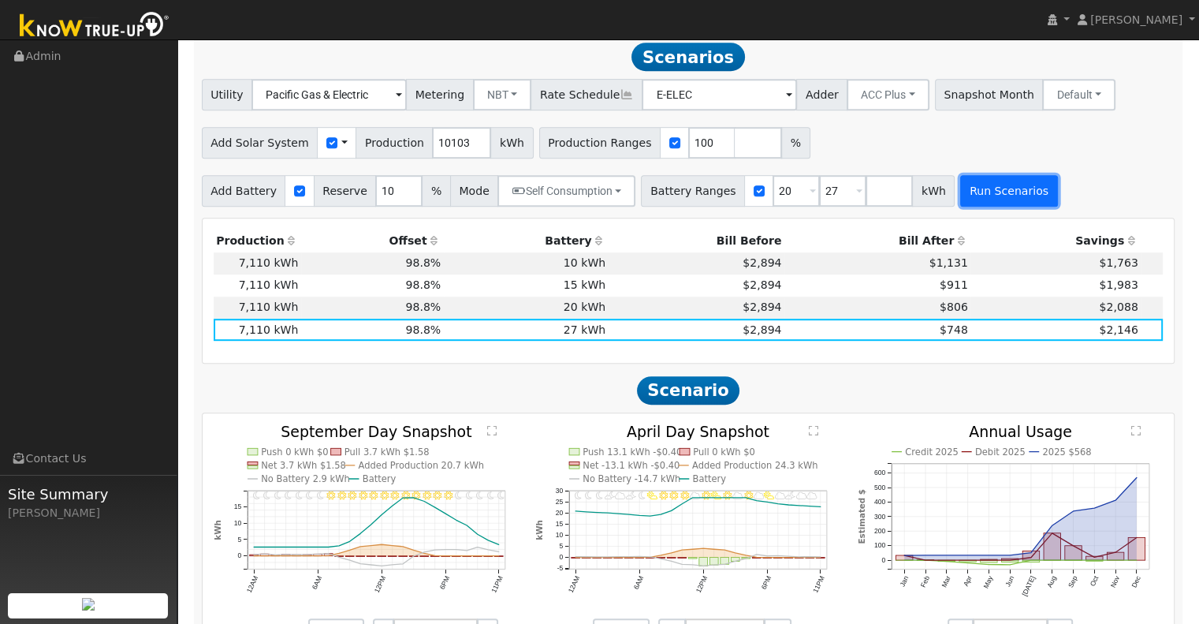
click at [965, 195] on button "Run Scenarios" at bounding box center [1008, 191] width 97 height 32
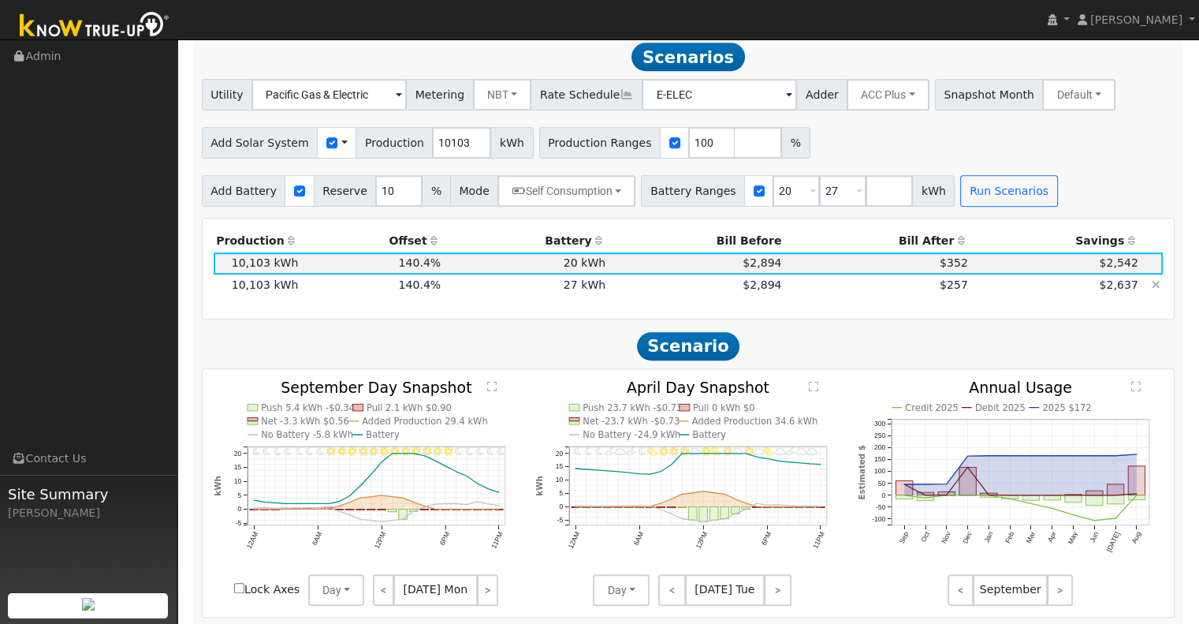
click at [971, 296] on td "$2,637" at bounding box center [1056, 285] width 170 height 22
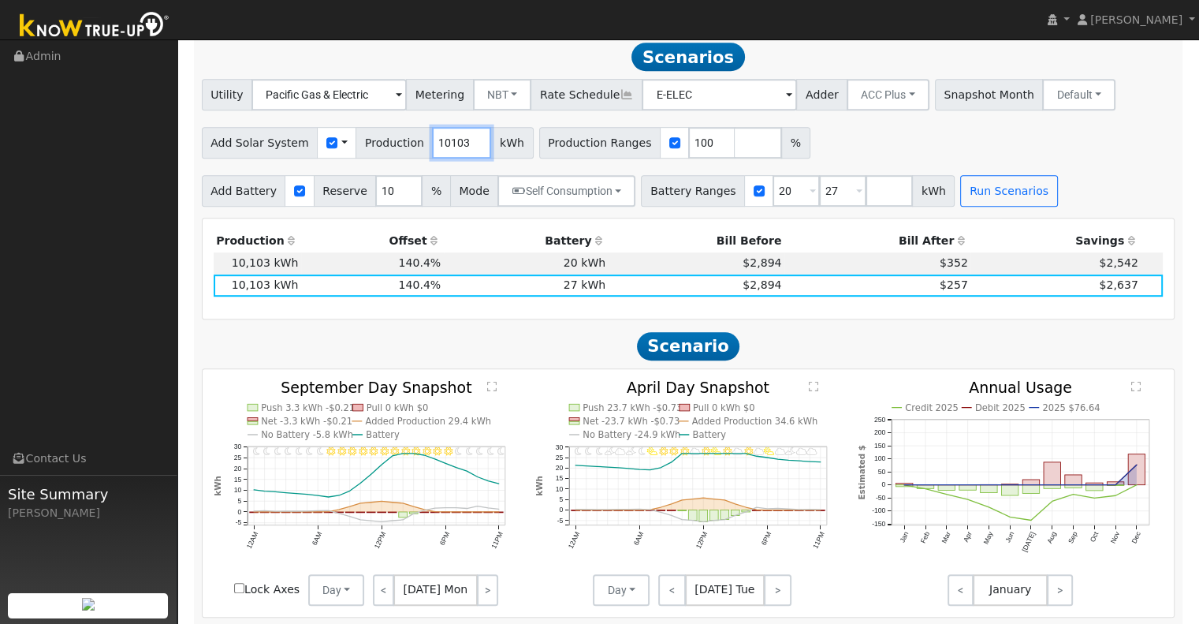
drag, startPoint x: 451, startPoint y: 147, endPoint x: 406, endPoint y: 151, distance: 45.1
click at [406, 151] on div "Add Solar System Use CSV Data Production 10103 kWh" at bounding box center [368, 143] width 332 height 32
type input "7110"
click at [822, 193] on input "27" at bounding box center [842, 191] width 47 height 32
type input "2"
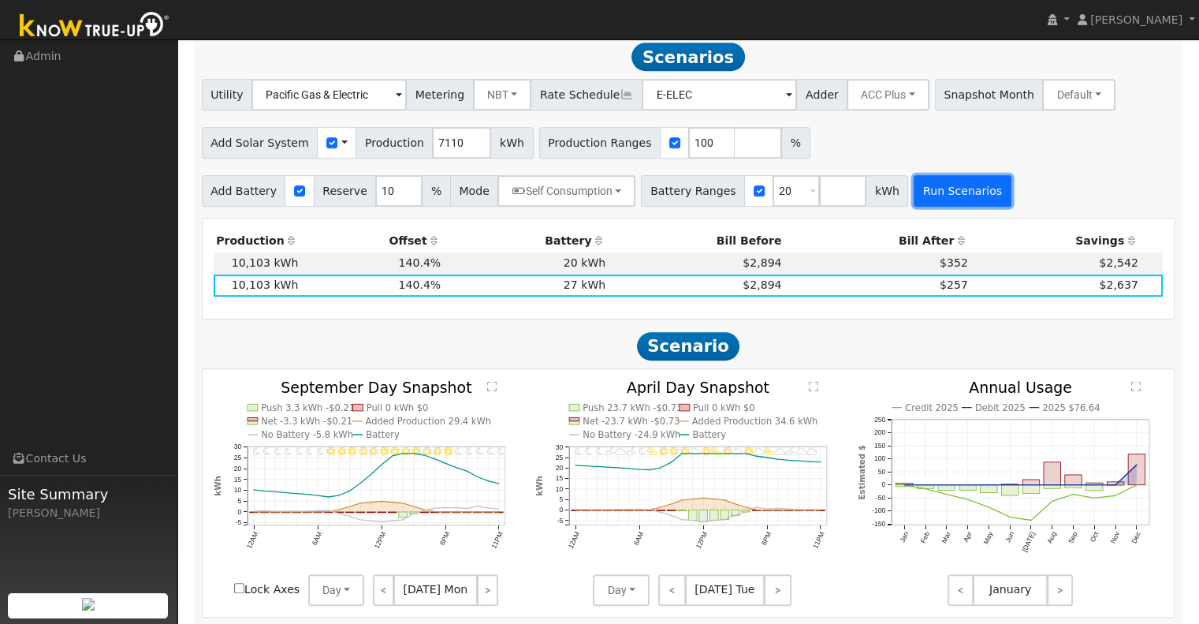
click at [914, 195] on button "Run Scenarios" at bounding box center [962, 191] width 97 height 32
